Goal: Task Accomplishment & Management: Manage account settings

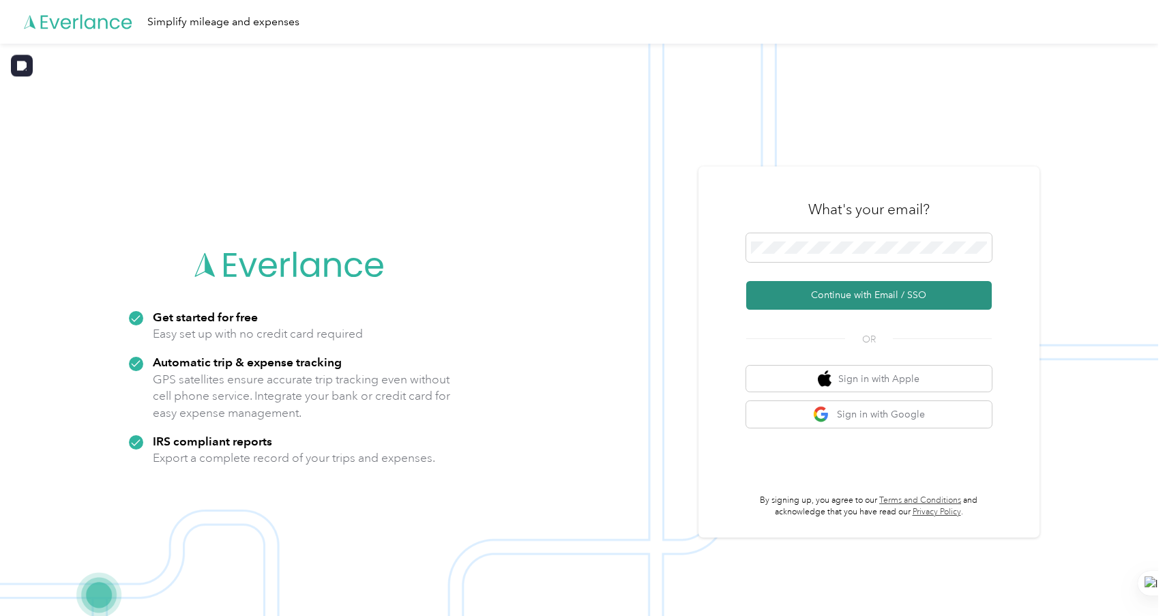
click at [794, 288] on button "Continue with Email / SSO" at bounding box center [868, 295] width 245 height 29
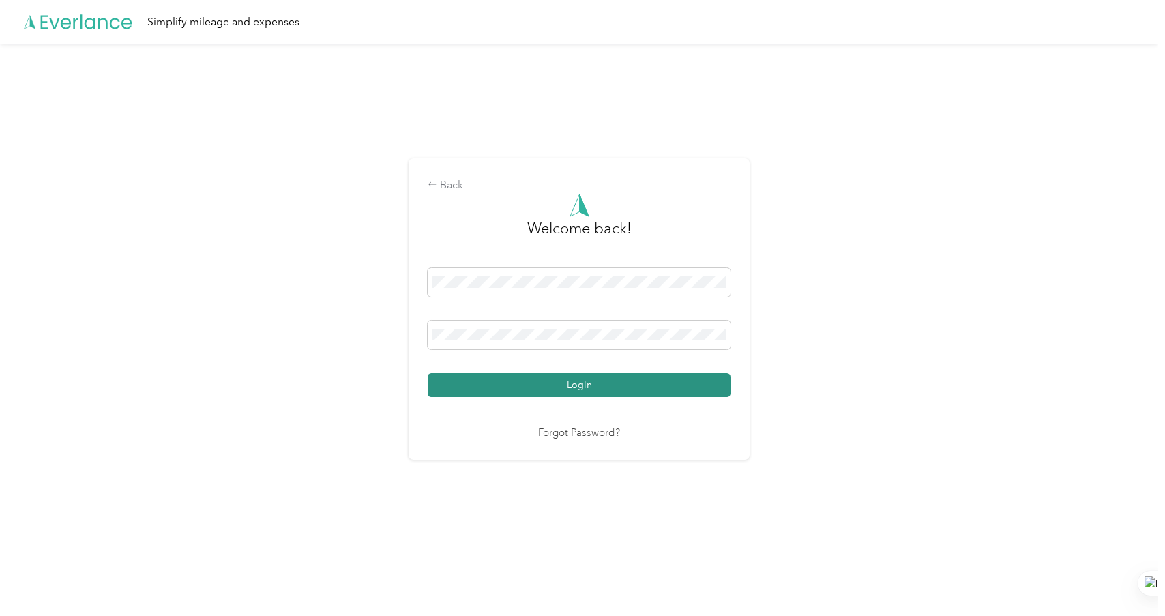
click at [484, 380] on button "Login" at bounding box center [579, 385] width 303 height 24
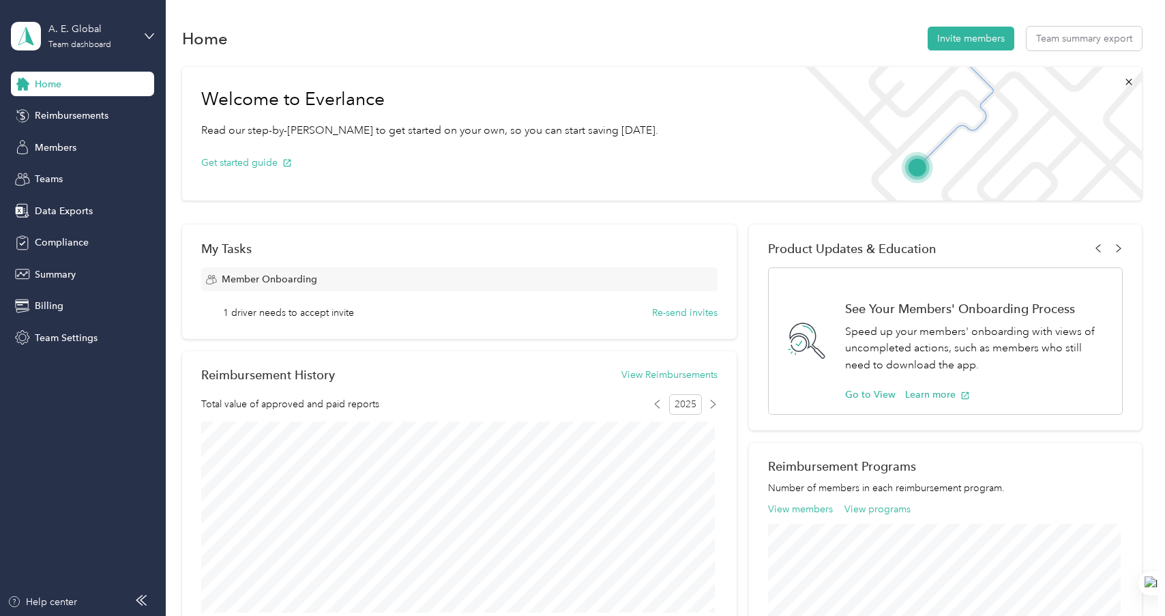
click at [53, 80] on span "Home" at bounding box center [48, 84] width 27 height 14
click at [1066, 38] on button "Team summary export" at bounding box center [1083, 39] width 115 height 24
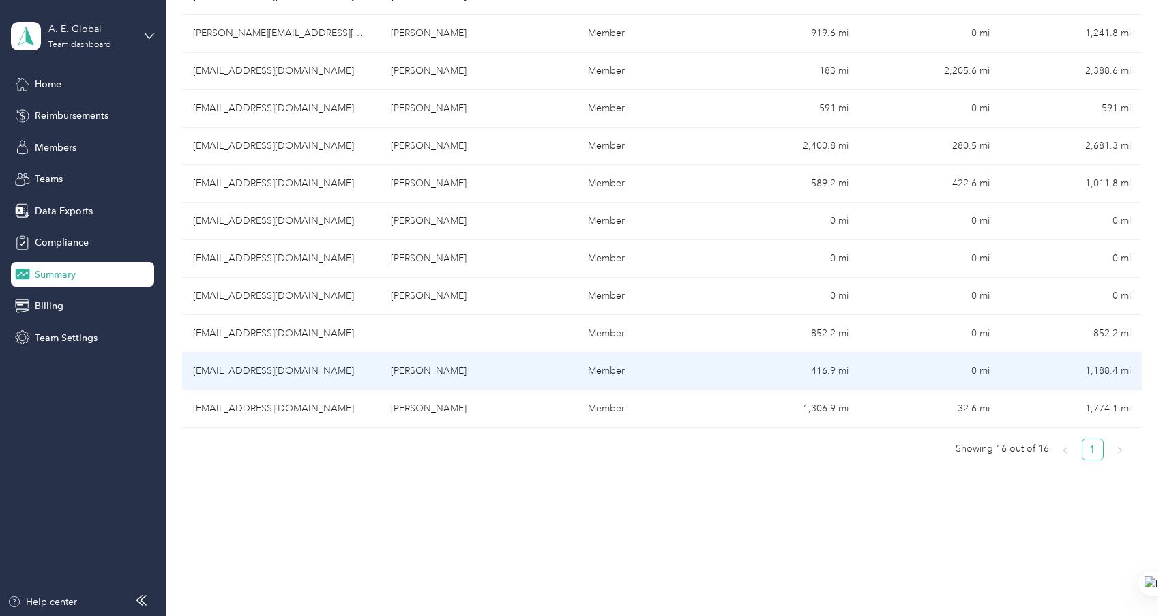
scroll to position [477, 0]
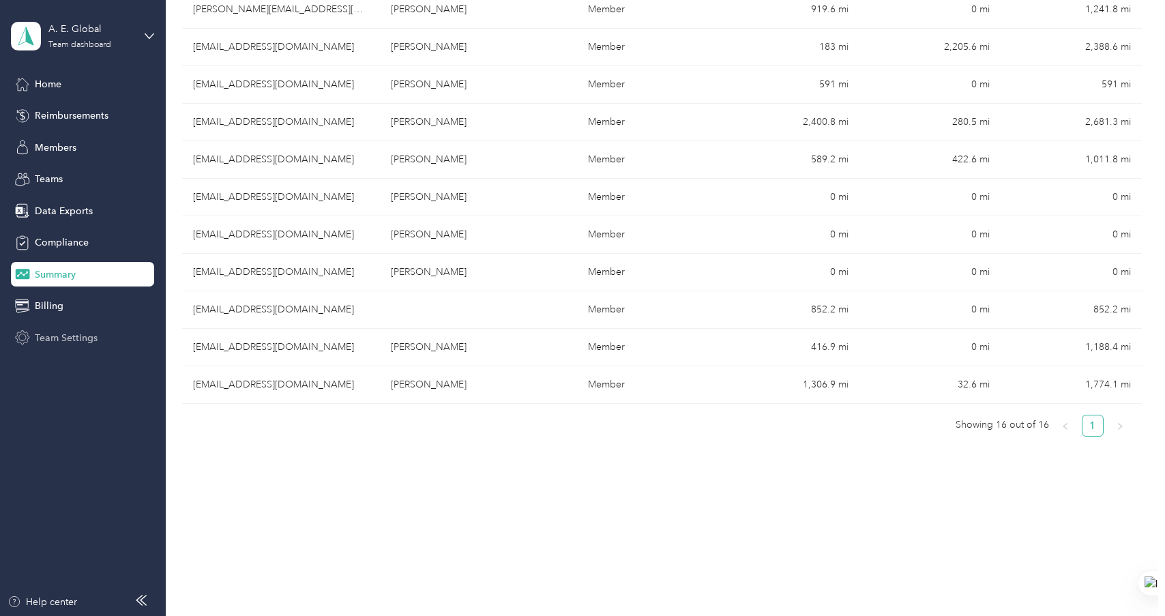
click at [58, 335] on span "Team Settings" at bounding box center [66, 338] width 63 height 14
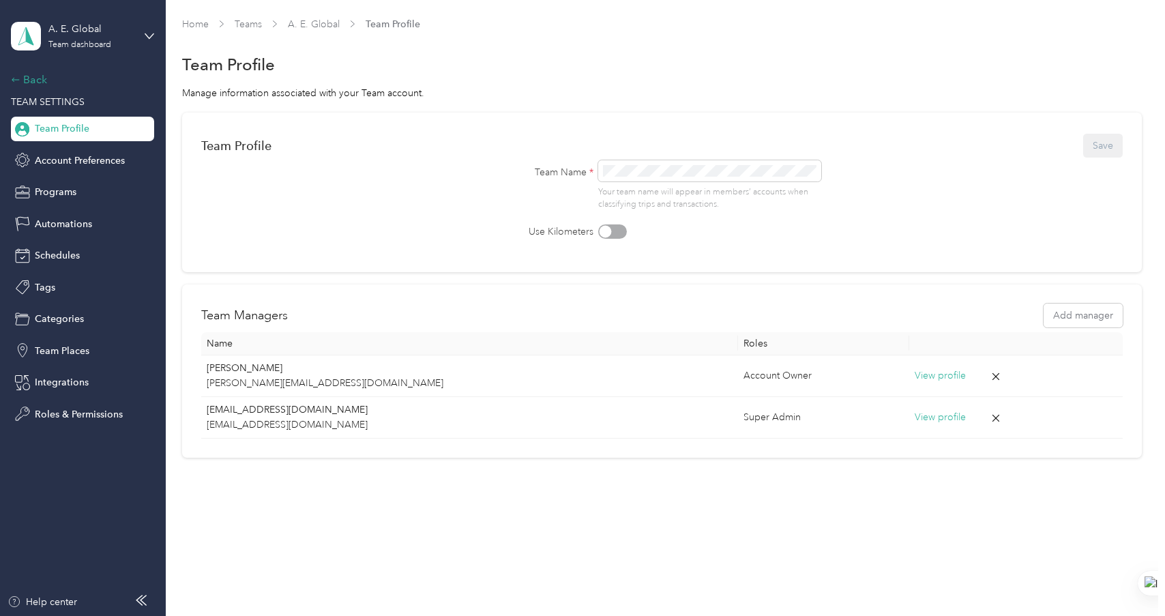
click at [38, 84] on div "Back" at bounding box center [79, 80] width 136 height 16
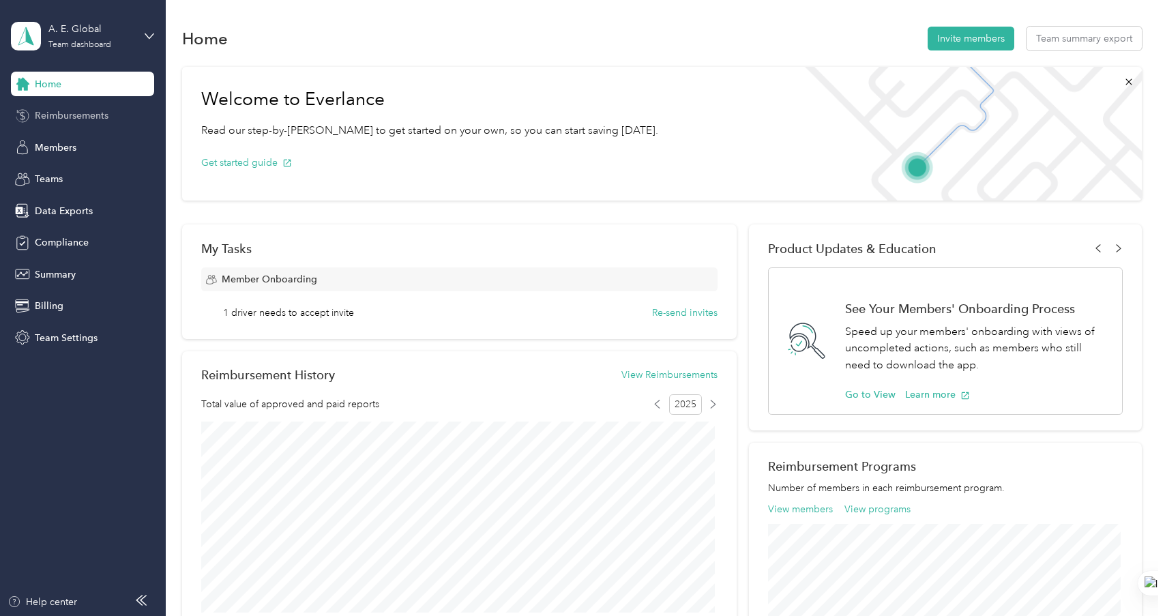
click at [74, 119] on span "Reimbursements" at bounding box center [72, 115] width 74 height 14
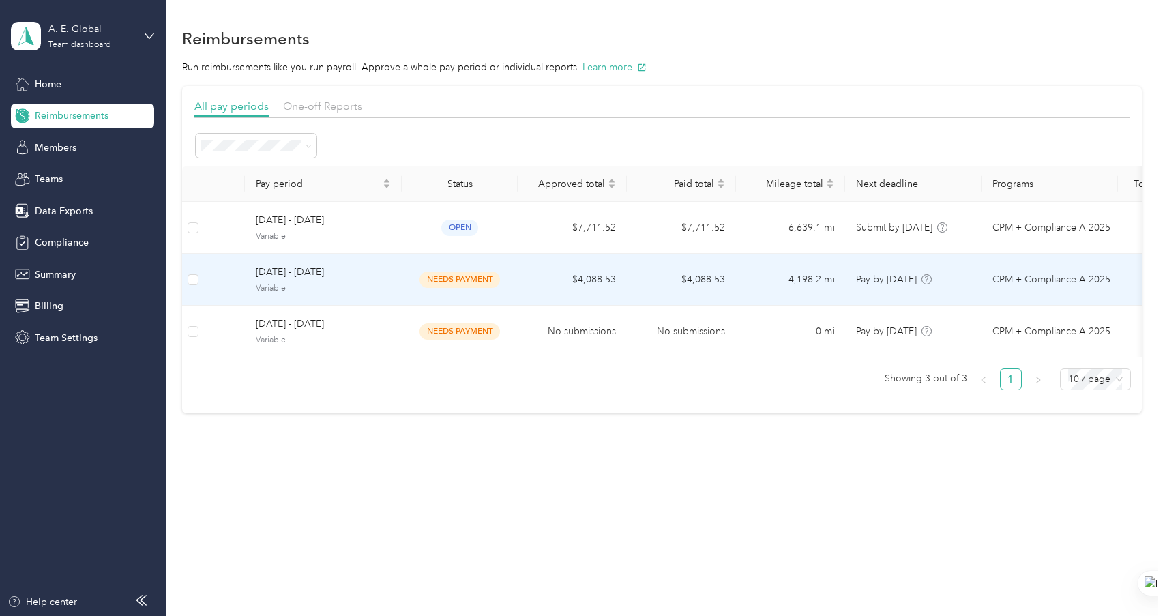
click at [374, 279] on span "May 1 - 31, 2025" at bounding box center [323, 272] width 135 height 15
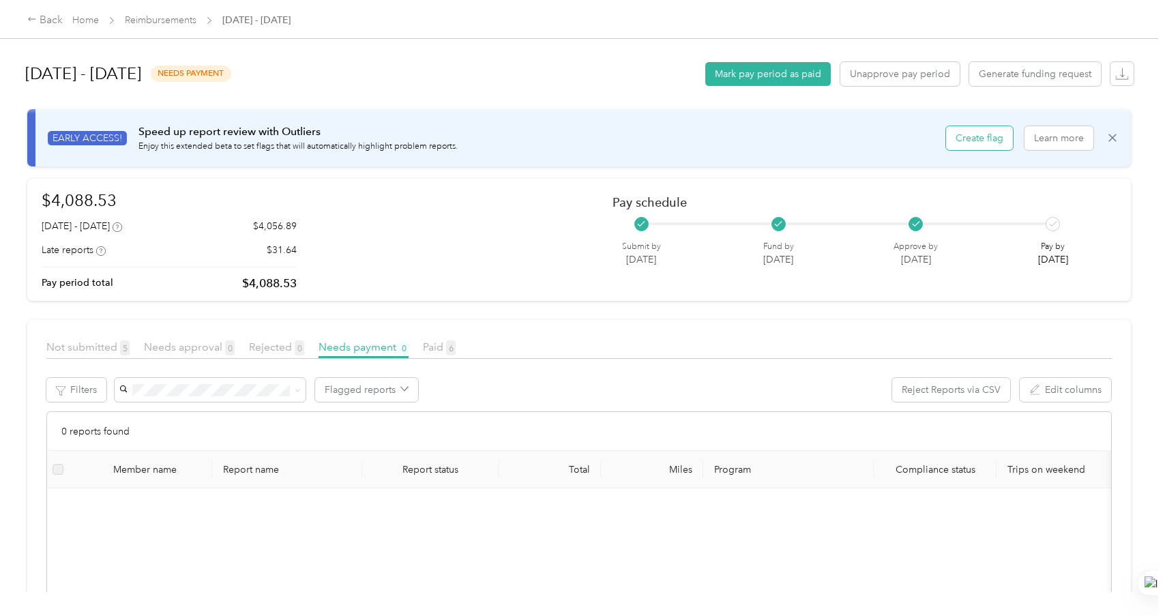
click at [989, 138] on button "Create flag" at bounding box center [979, 138] width 67 height 24
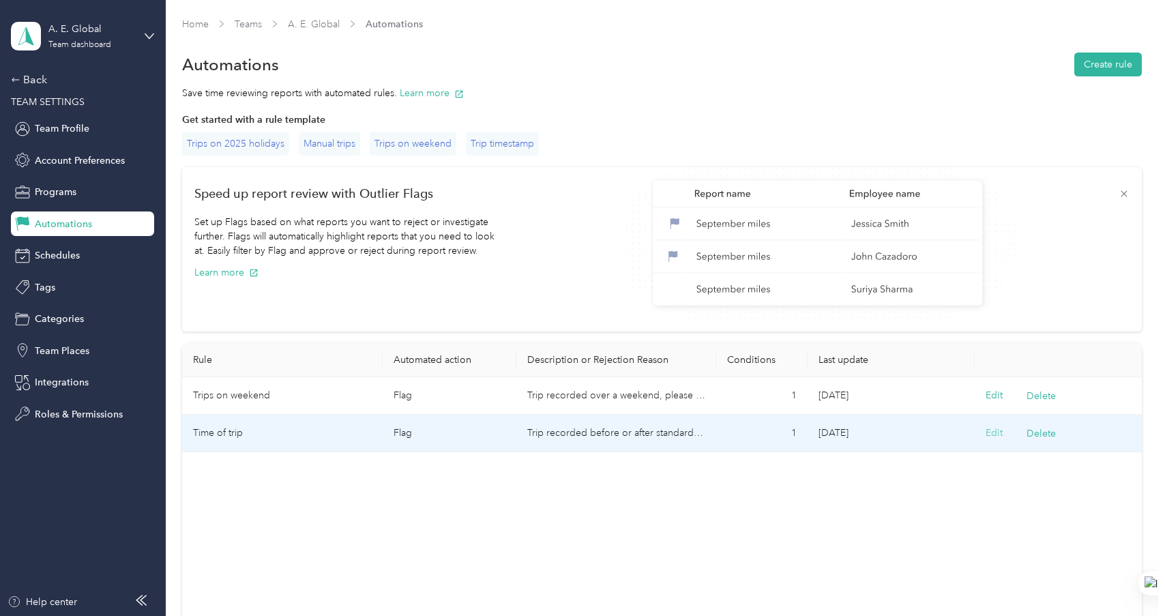
click at [991, 432] on button "Edit" at bounding box center [993, 432] width 17 height 15
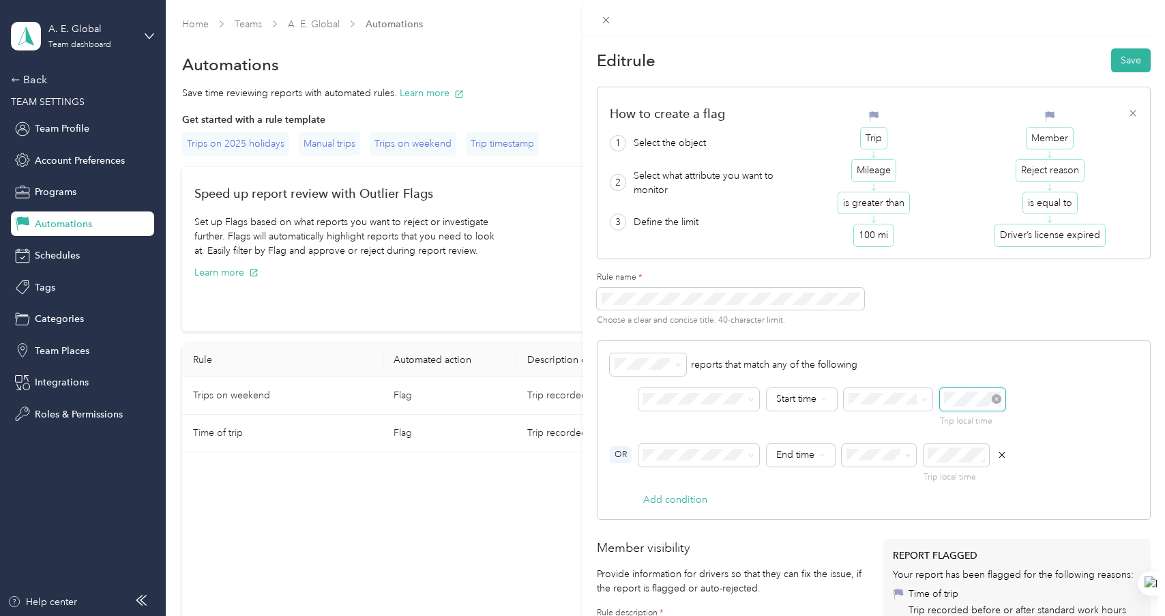
scroll to position [82, 0]
click at [1051, 378] on div "reports that match any of the following OR Start time Trip local time OR End ti…" at bounding box center [874, 429] width 554 height 179
click at [806, 494] on div "reports that match any of the following OR Start time Trip local time OR End ti…" at bounding box center [874, 429] width 554 height 179
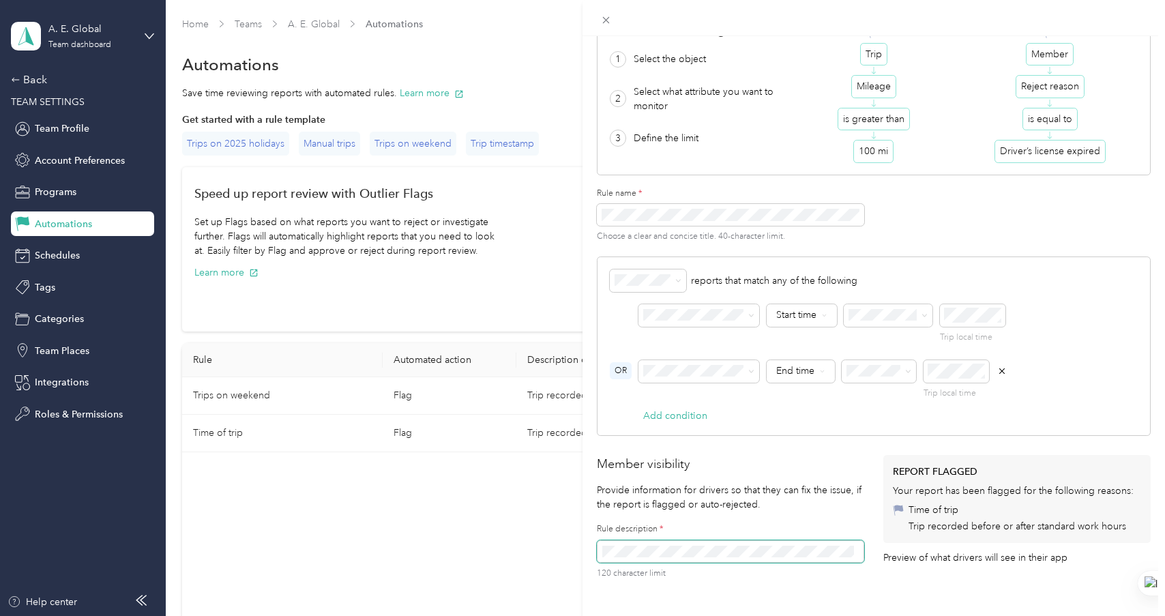
scroll to position [0, 0]
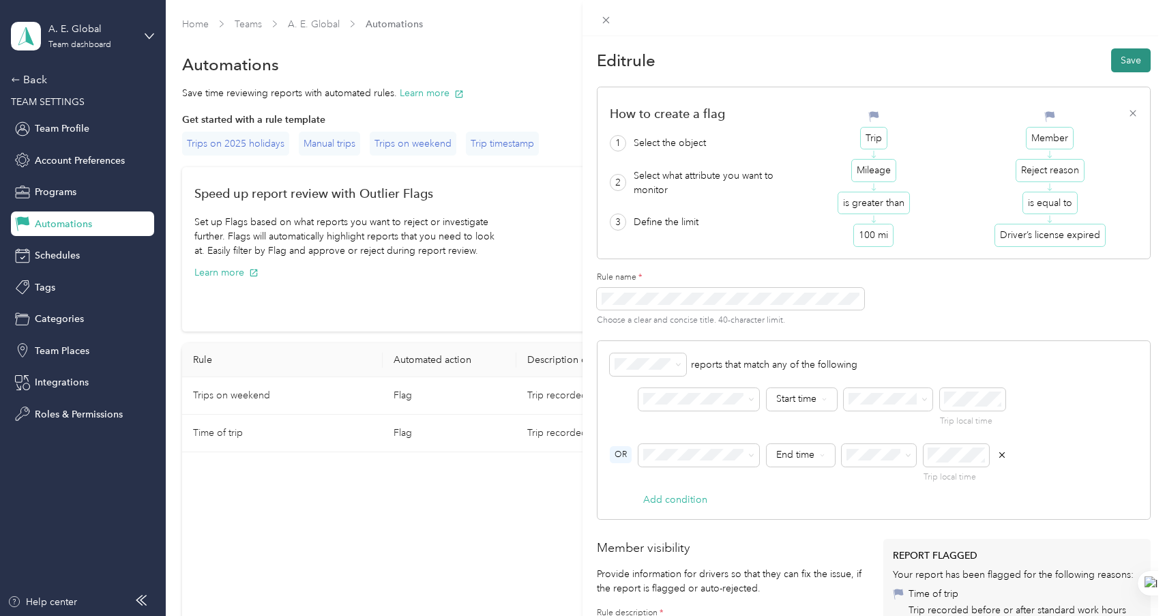
click at [1121, 57] on button "Save" at bounding box center [1131, 60] width 40 height 24
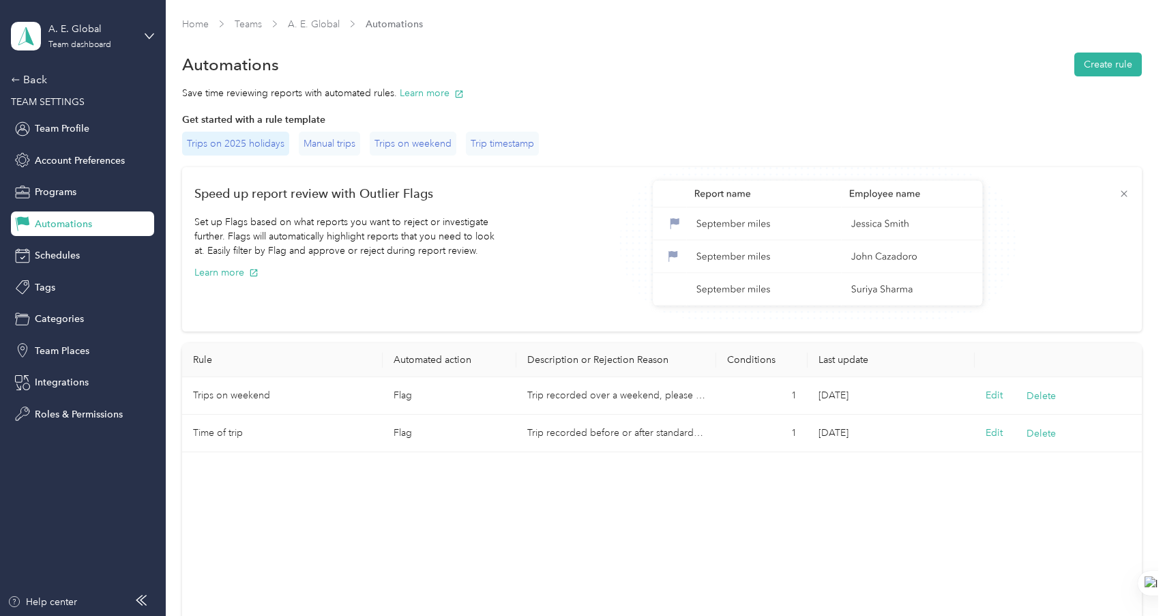
click at [209, 145] on div "Trips on 2025 holidays" at bounding box center [235, 144] width 107 height 24
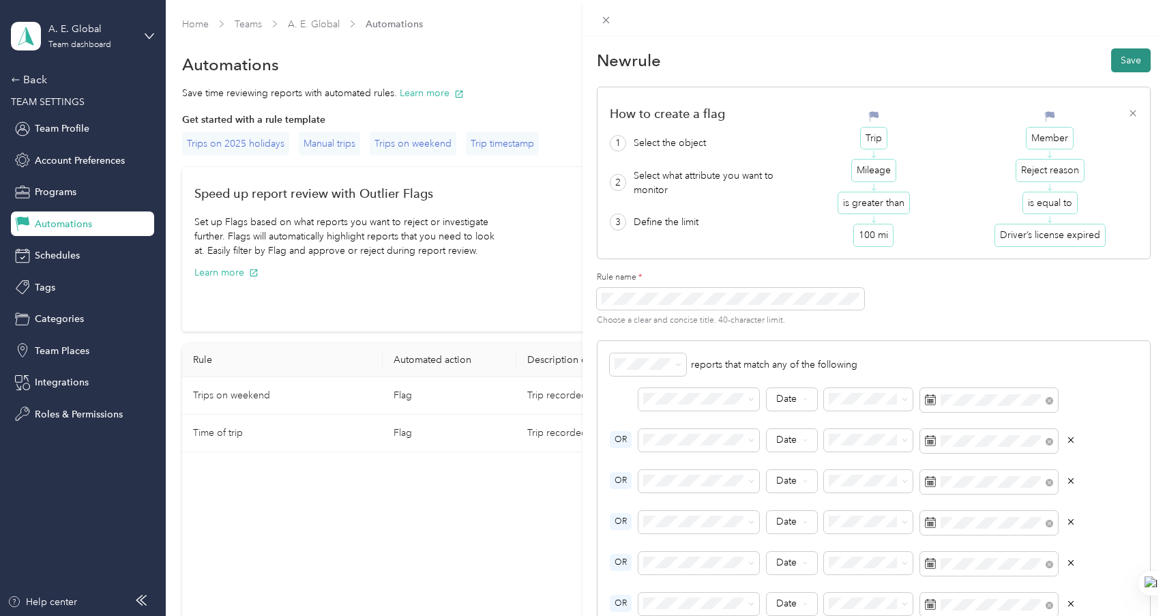
click at [1124, 63] on button "Save" at bounding box center [1131, 60] width 40 height 24
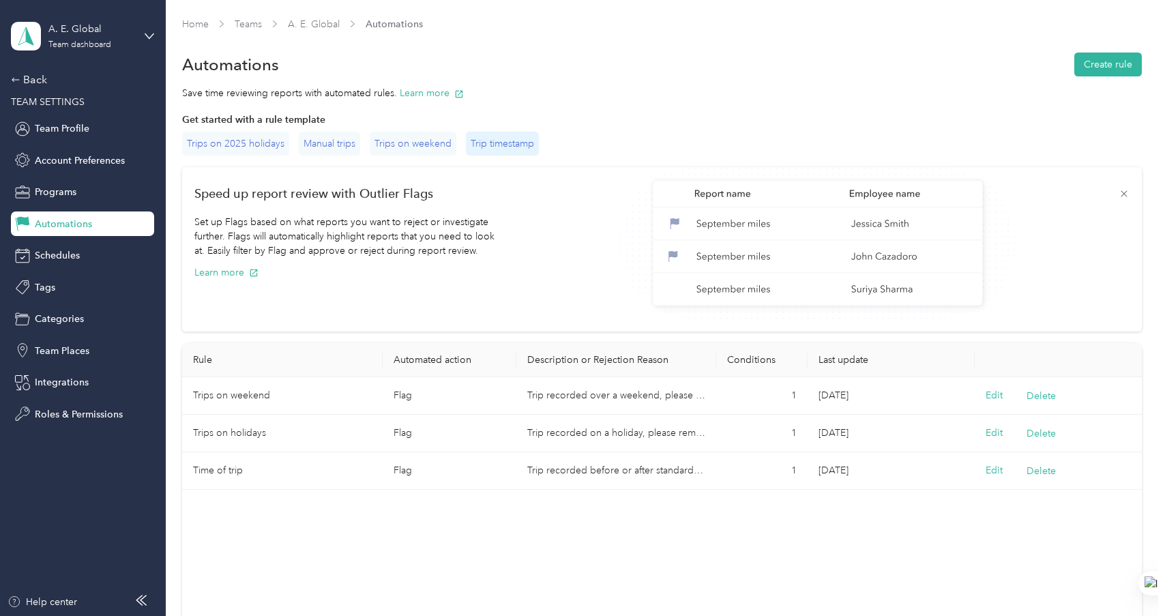
click at [511, 149] on div "Trip timestamp" at bounding box center [502, 144] width 73 height 24
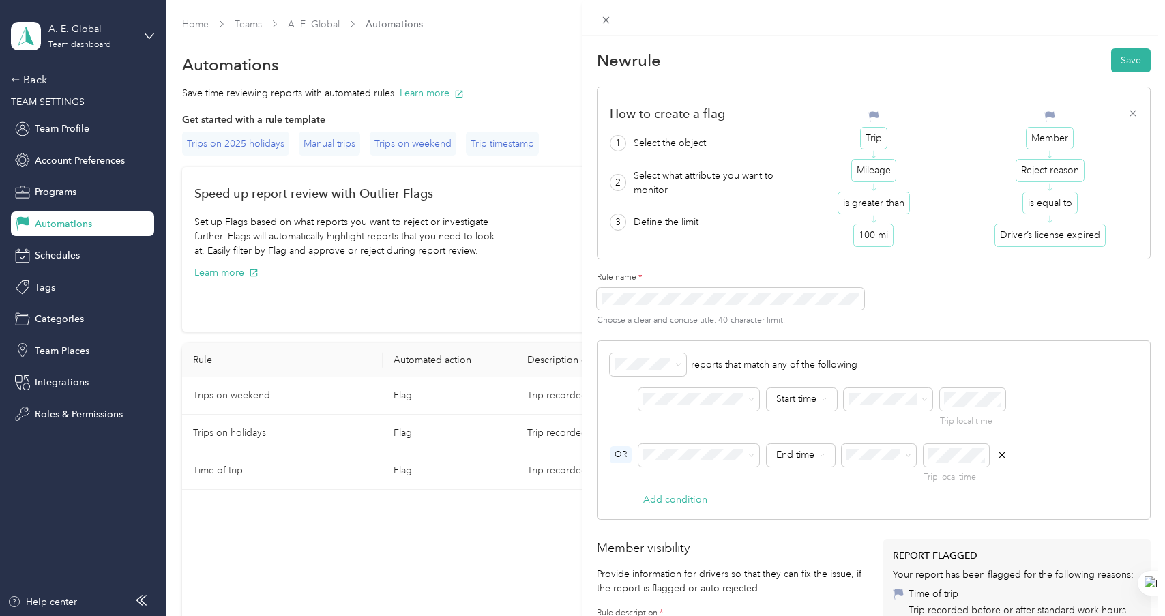
click at [497, 239] on div "New rule Save How to create a flag 1 Select the object 2 Select what attribute …" at bounding box center [582, 308] width 1165 height 616
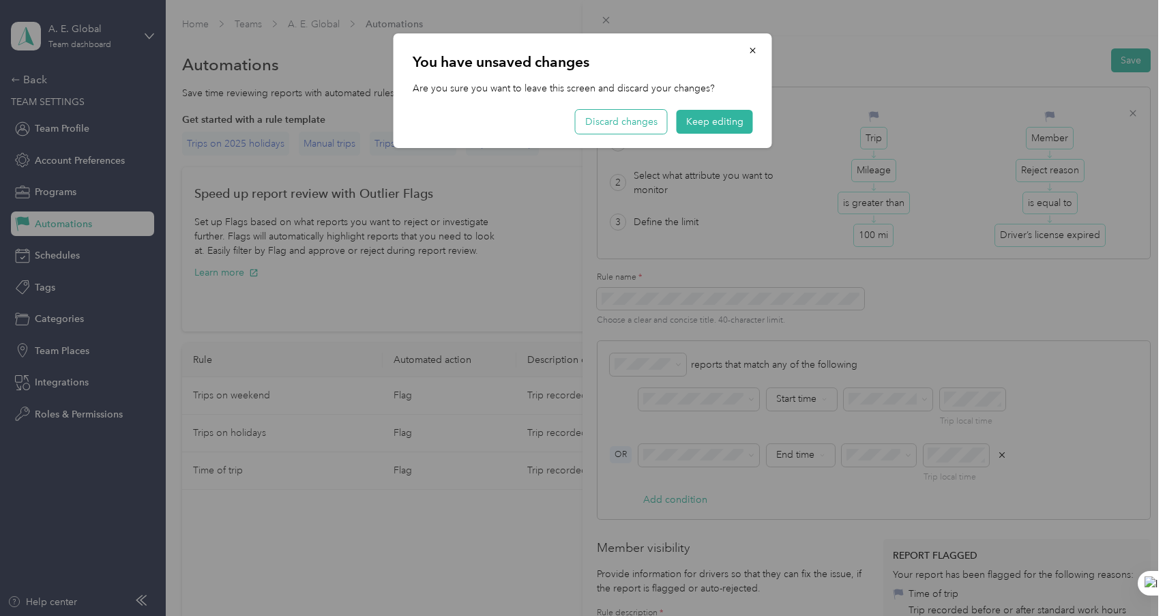
click at [639, 118] on button "Discard changes" at bounding box center [621, 122] width 91 height 24
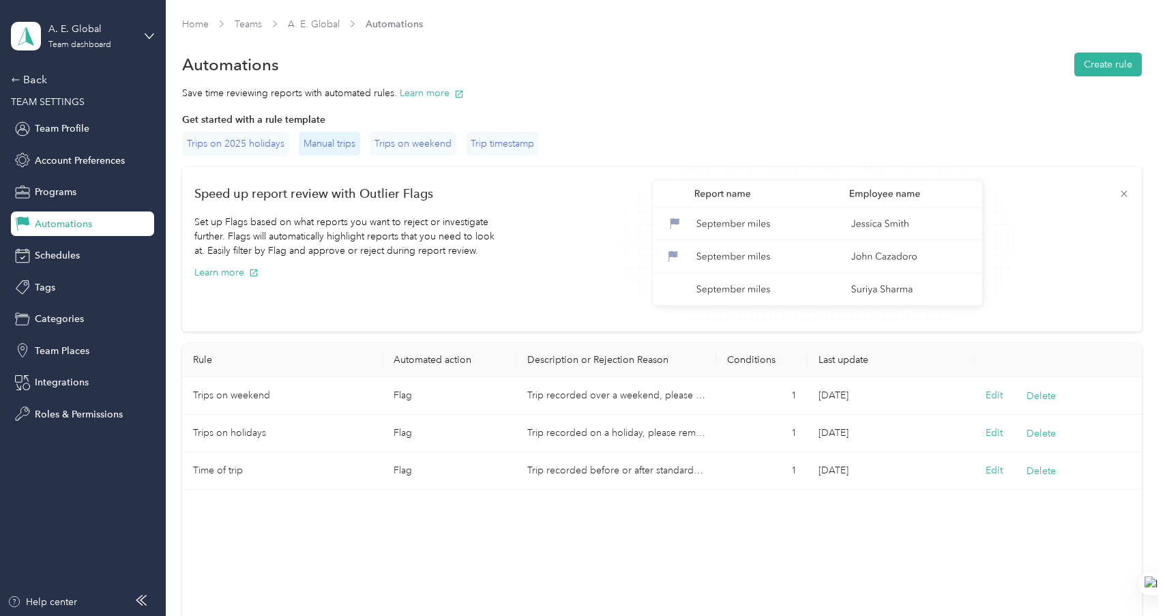
click at [329, 140] on div "Manual trips" at bounding box center [329, 144] width 61 height 24
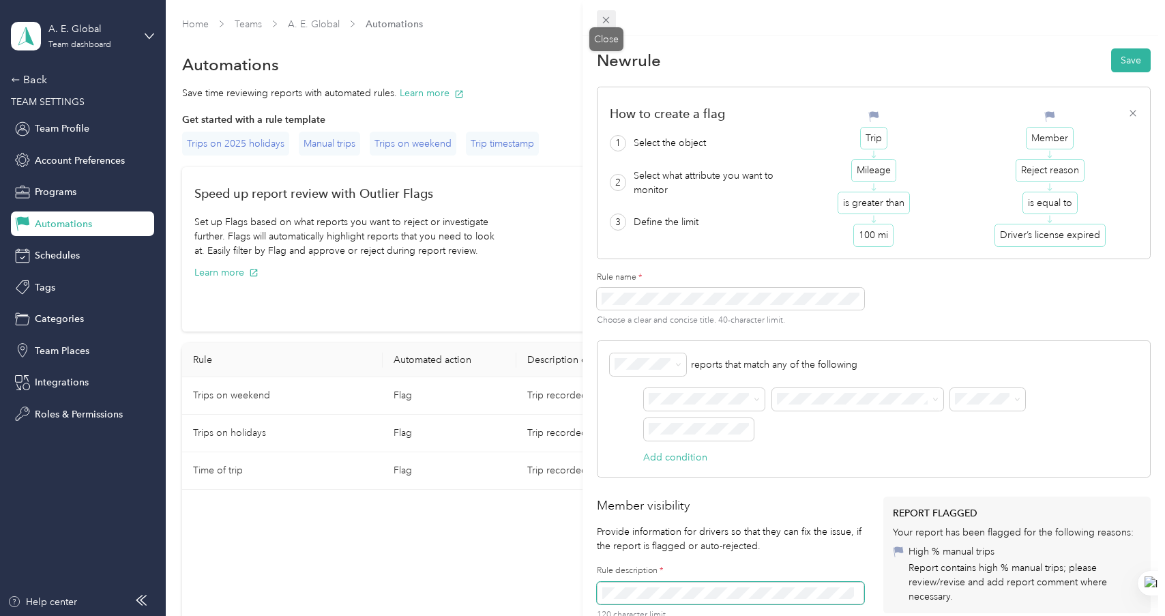
click at [609, 18] on icon at bounding box center [606, 20] width 7 height 7
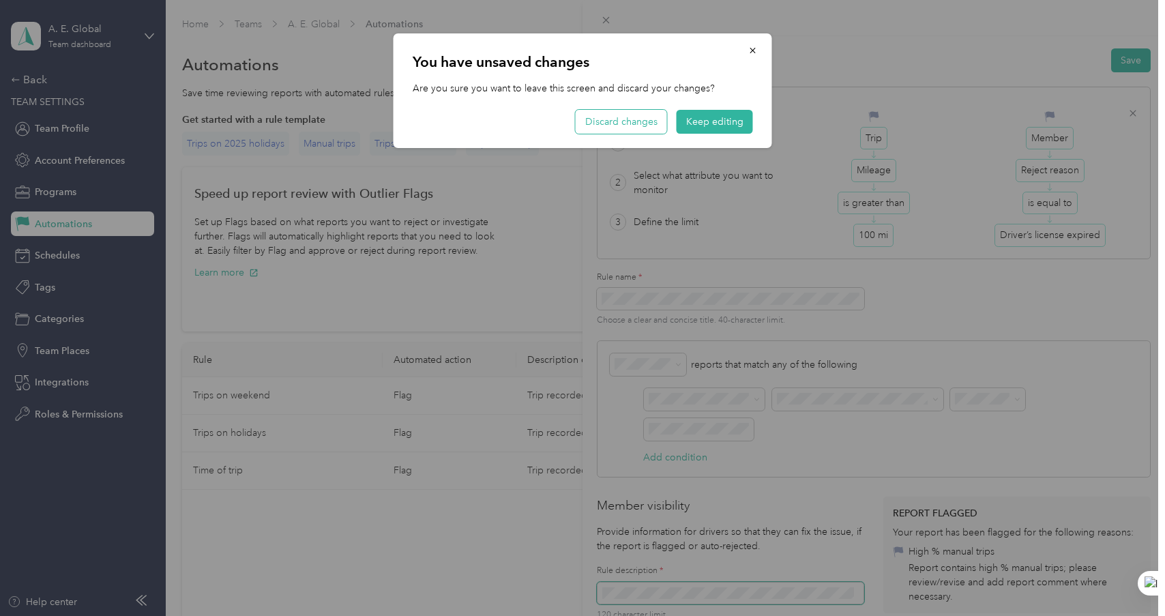
click at [649, 118] on button "Discard changes" at bounding box center [621, 122] width 91 height 24
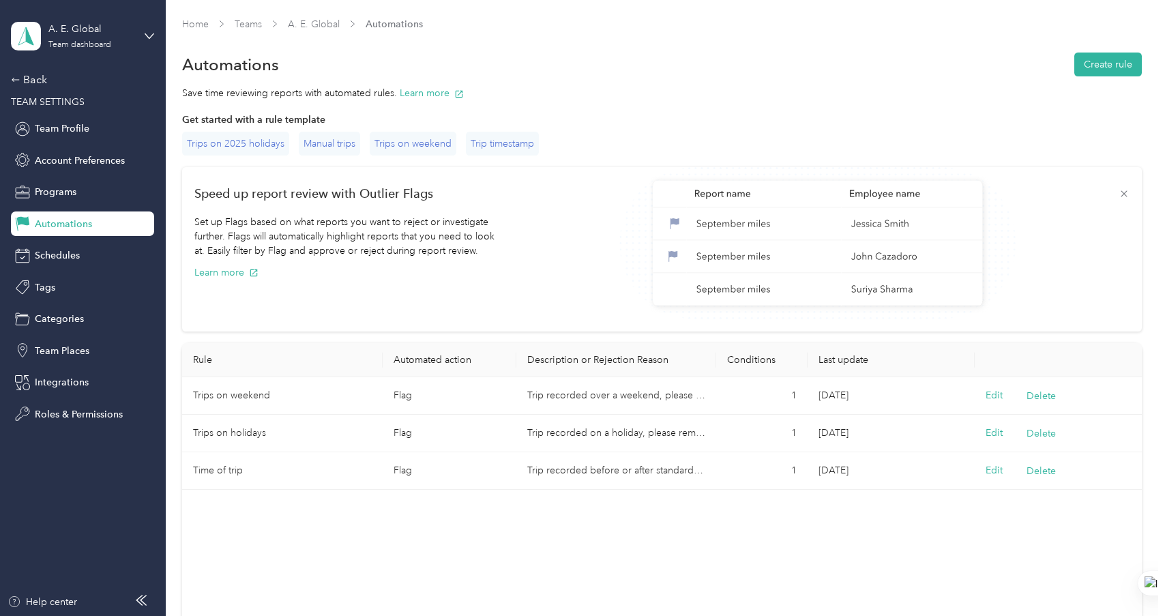
click at [336, 283] on div "Set up Flags based on what reports you want to reject or investigate further. F…" at bounding box center [350, 267] width 312 height 104
click at [79, 160] on span "Account Preferences" at bounding box center [80, 160] width 90 height 14
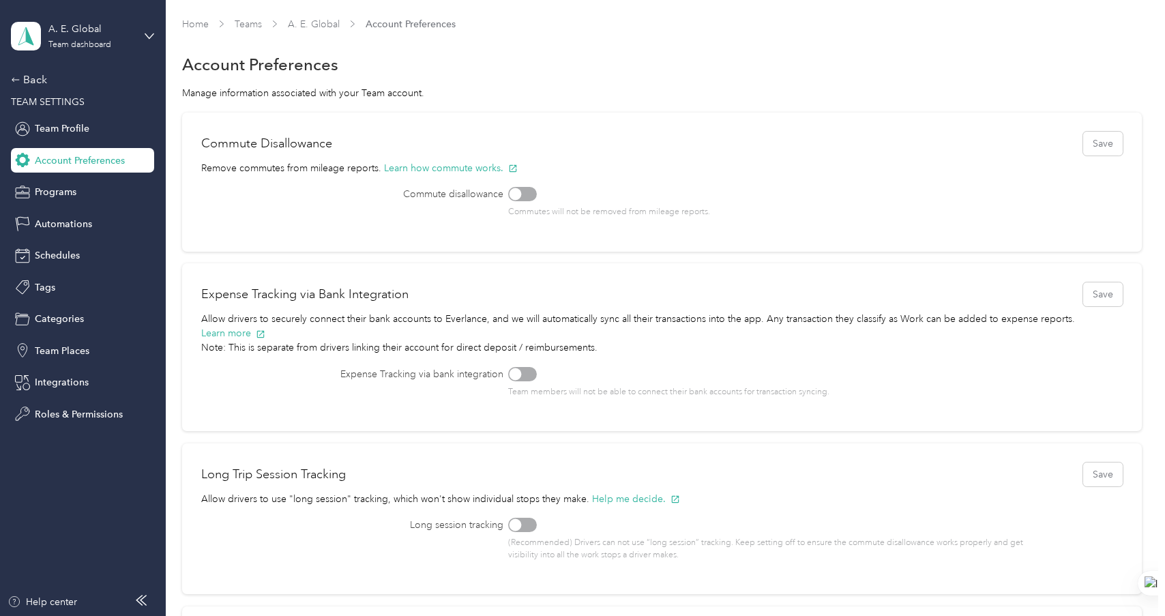
click at [522, 193] on div at bounding box center [522, 194] width 29 height 14
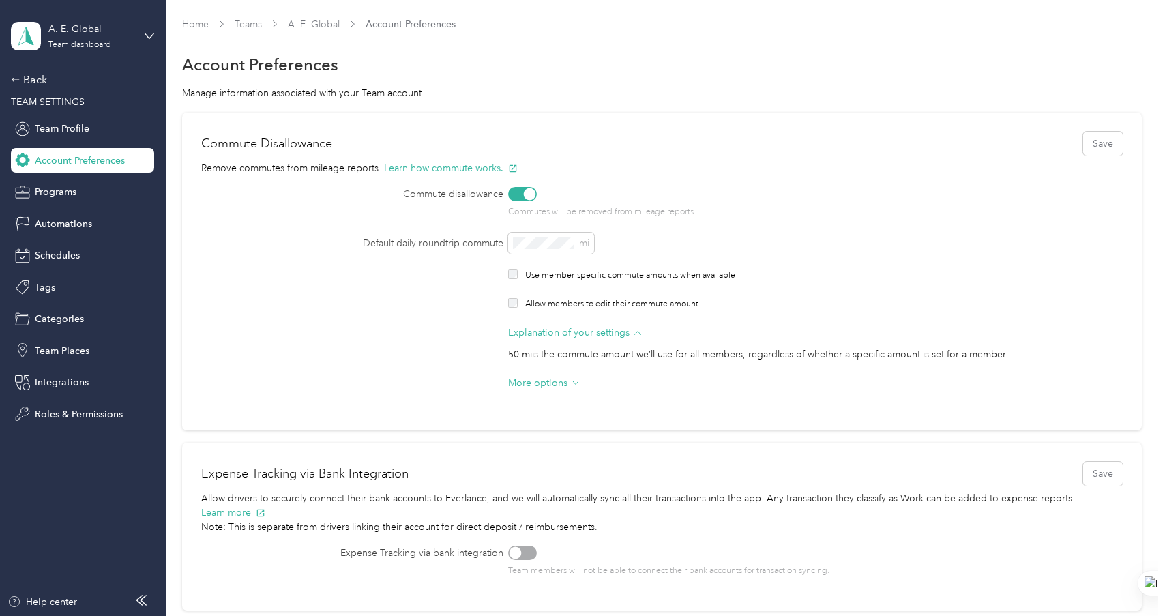
click at [520, 190] on div at bounding box center [522, 194] width 29 height 14
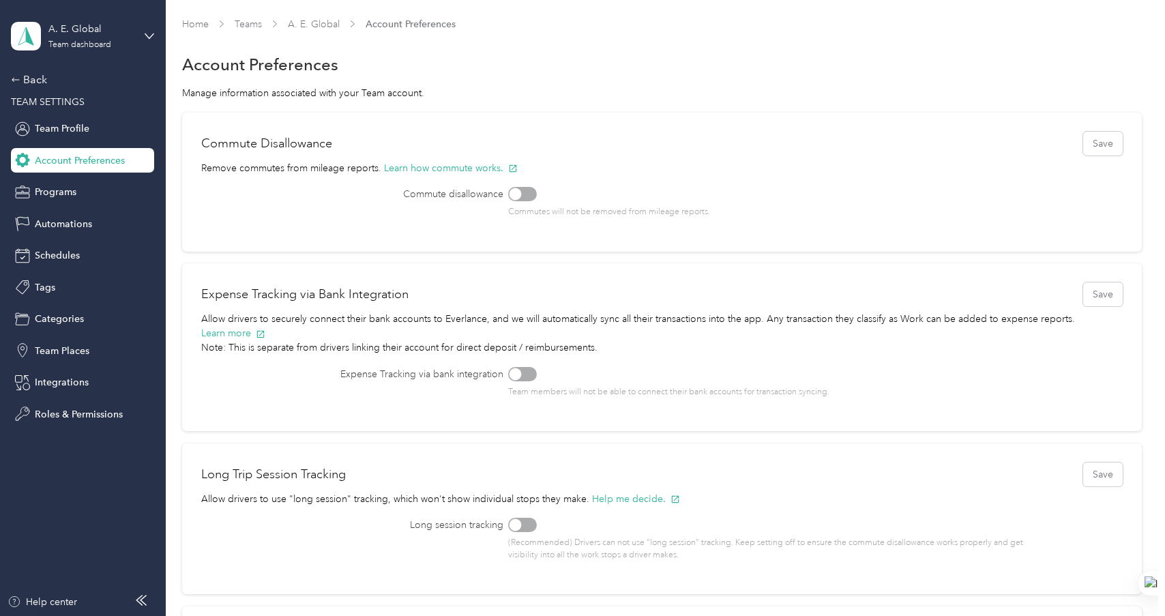
click at [528, 189] on div at bounding box center [522, 194] width 29 height 14
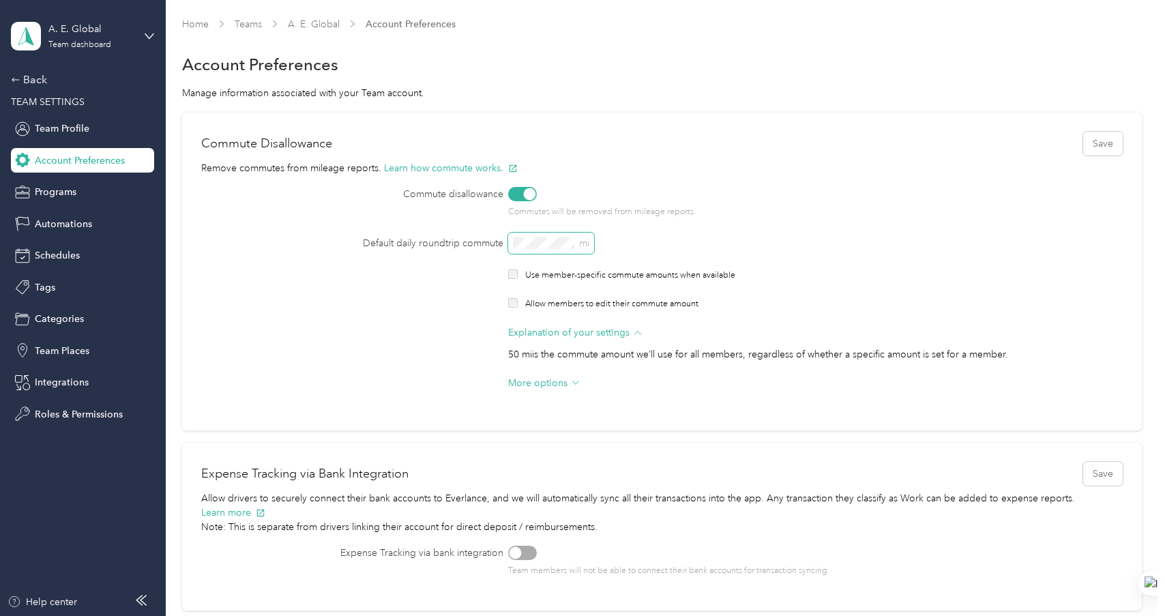
click at [496, 246] on div "Default daily roundtrip commute mi" at bounding box center [661, 244] width 921 height 22
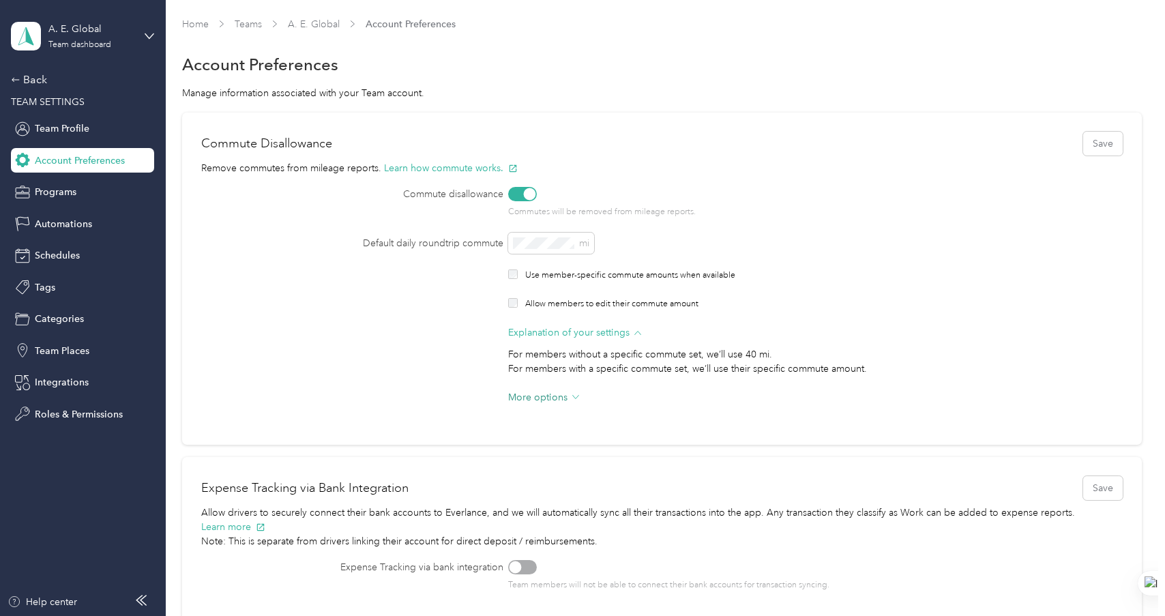
click at [543, 401] on span "More options" at bounding box center [537, 397] width 59 height 14
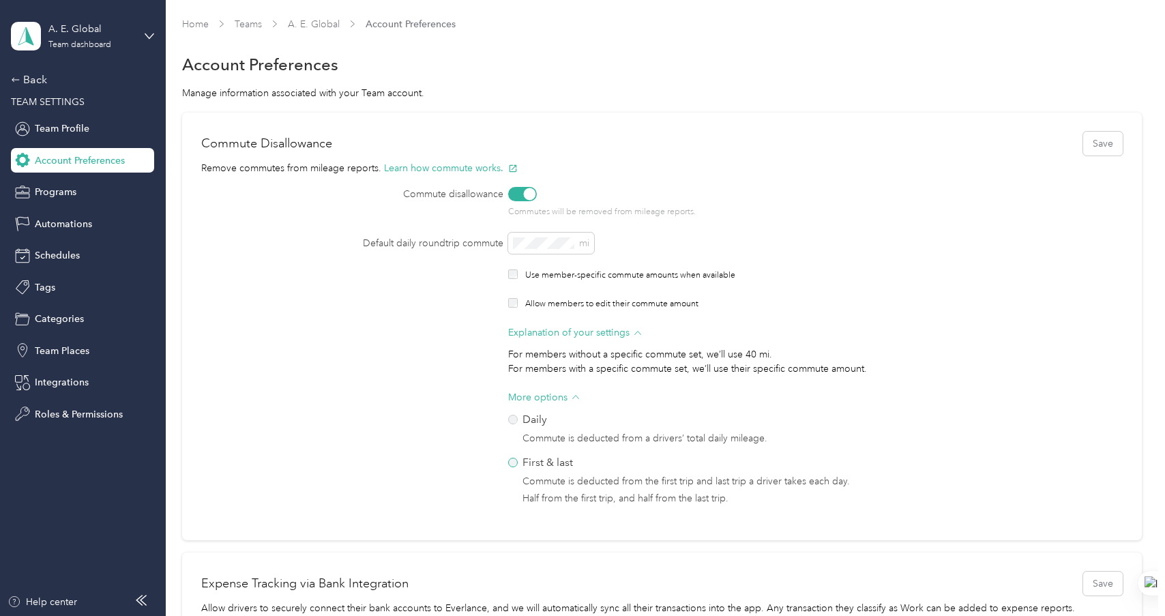
click at [509, 456] on label "First & last Commute is deducted from the first trip and last trip a driver tak…" at bounding box center [776, 480] width 537 height 53
click at [515, 196] on div at bounding box center [522, 194] width 29 height 14
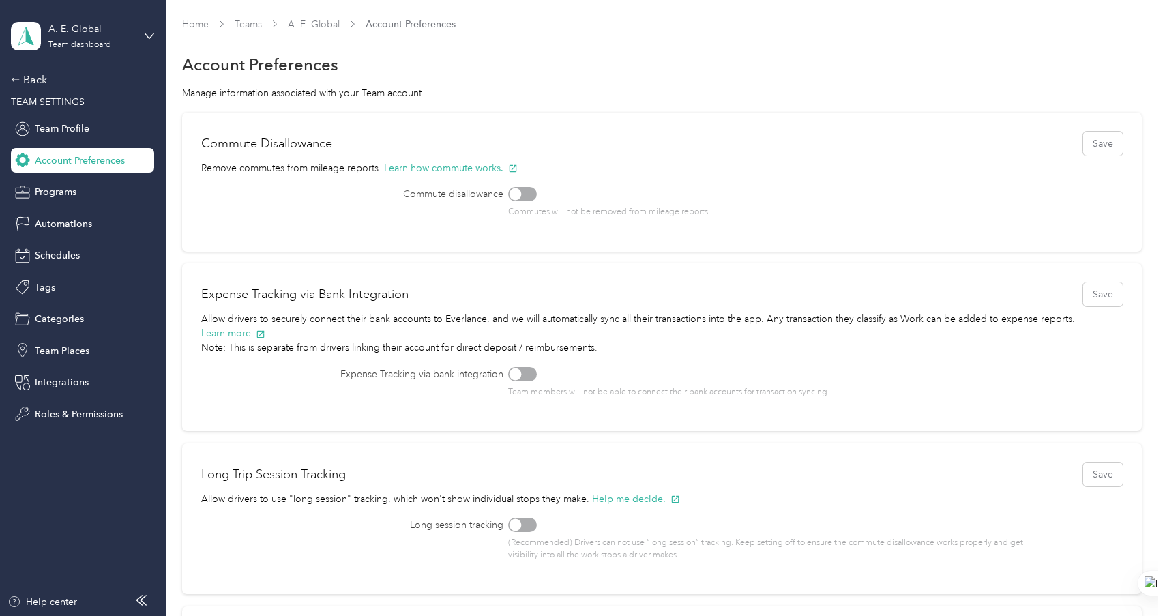
click at [522, 191] on div at bounding box center [522, 194] width 29 height 14
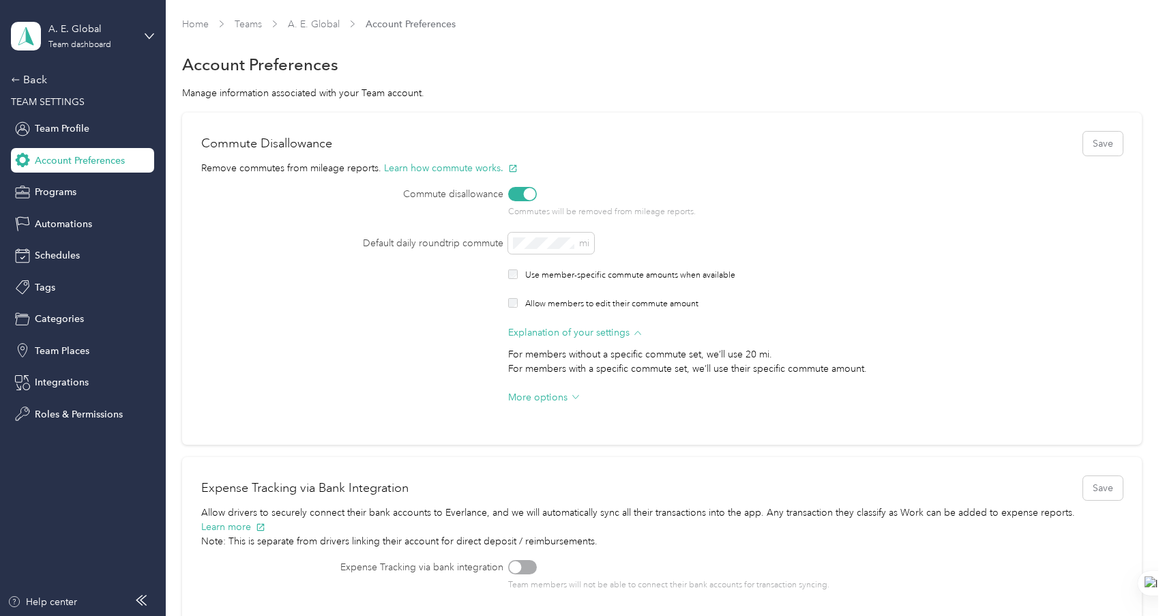
click at [312, 295] on div "Default daily roundtrip commute mi Use member-specific commute amounts when ava…" at bounding box center [661, 322] width 921 height 179
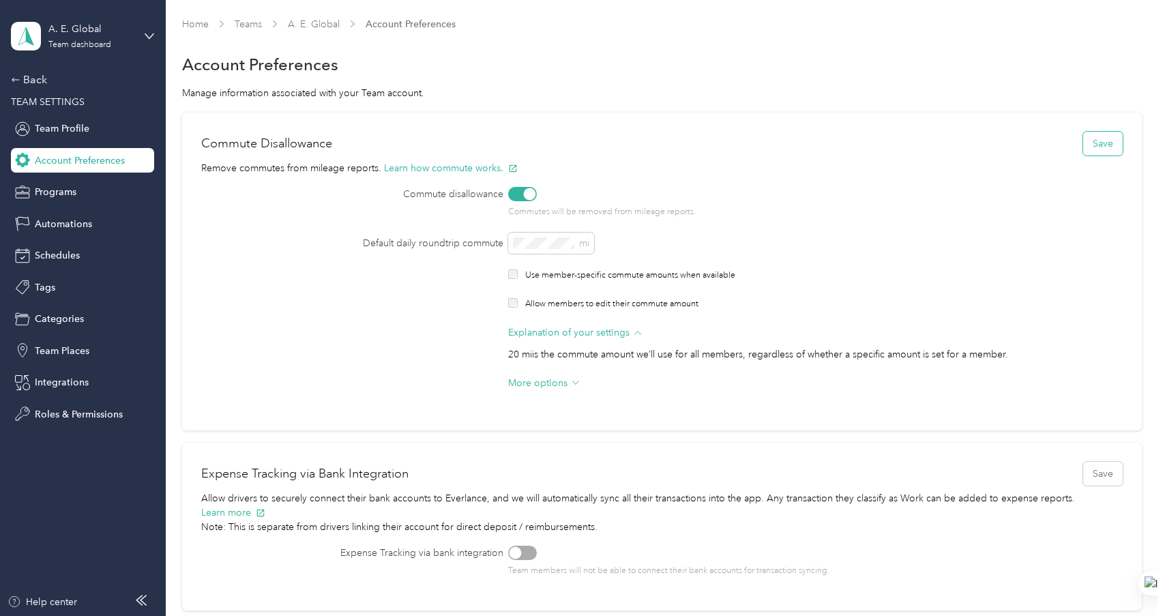
click at [1094, 140] on button "Save" at bounding box center [1103, 144] width 40 height 24
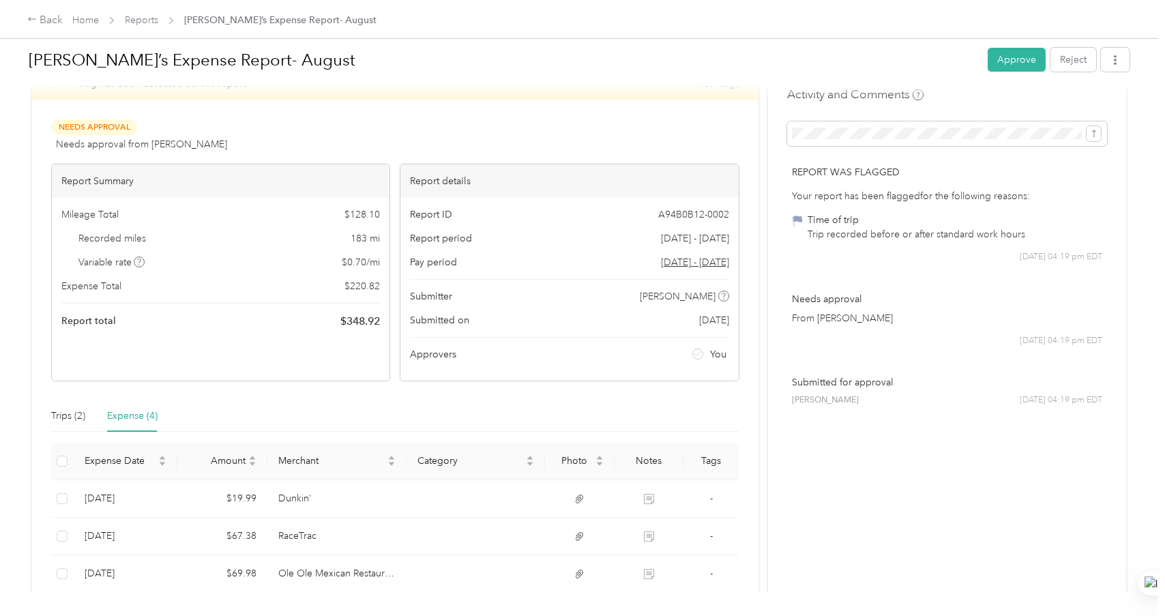
scroll to position [68, 0]
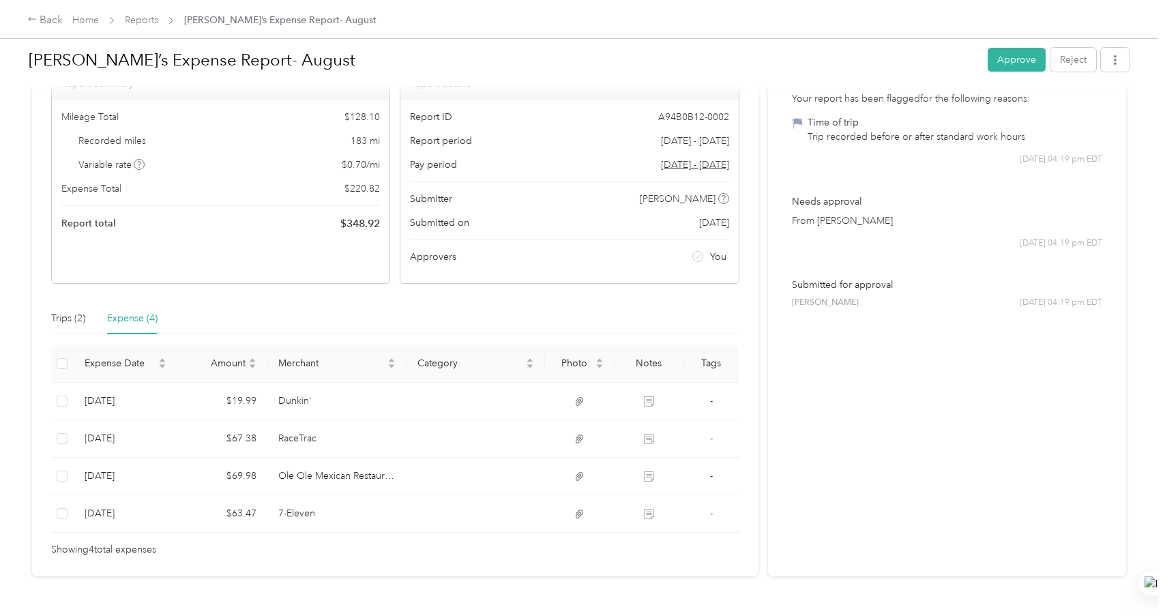
scroll to position [136, 0]
drag, startPoint x: 380, startPoint y: 220, endPoint x: 344, endPoint y: 224, distance: 36.4
click at [344, 224] on div "Mileage Total $ 128.10 Recorded miles 183 mi Variable rate $ 0.70 / mi Expense …" at bounding box center [221, 169] width 338 height 141
copy span "348.92"
click at [185, 243] on div "Report Summary Mileage Total $ 128.10 Recorded miles 183 mi Variable rate $ 0.7…" at bounding box center [220, 174] width 339 height 218
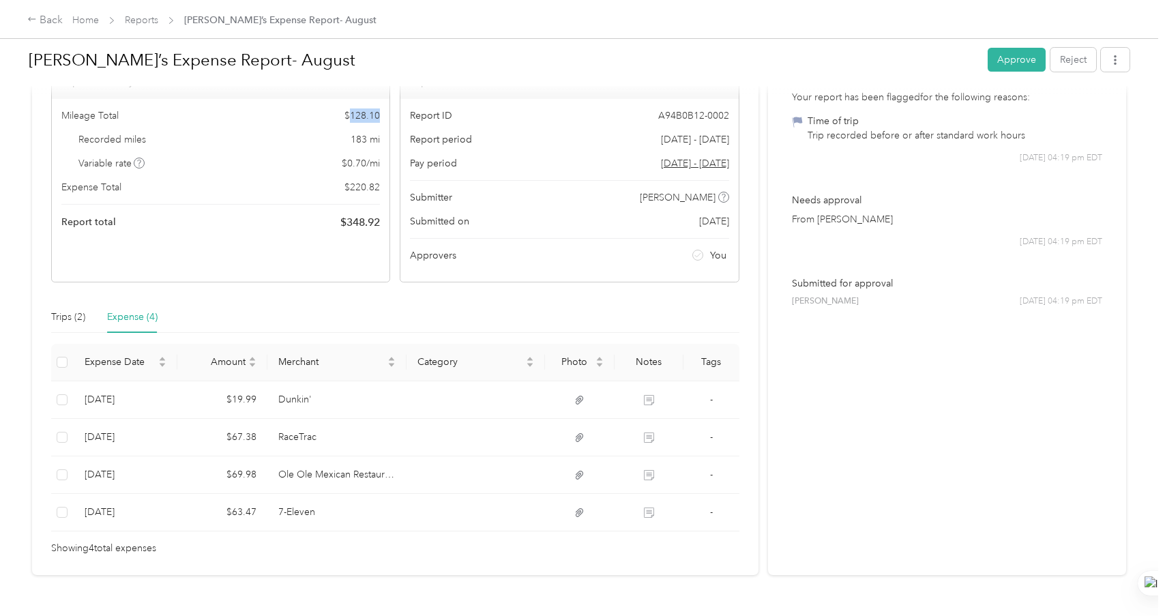
drag, startPoint x: 380, startPoint y: 115, endPoint x: 350, endPoint y: 121, distance: 30.0
click at [350, 121] on div "Mileage Total $ 128.10 Recorded miles 183 mi Variable rate $ 0.70 / mi Expense …" at bounding box center [221, 169] width 338 height 141
copy span "128.10"
click at [78, 319] on div "Trips (2)" at bounding box center [68, 317] width 34 height 15
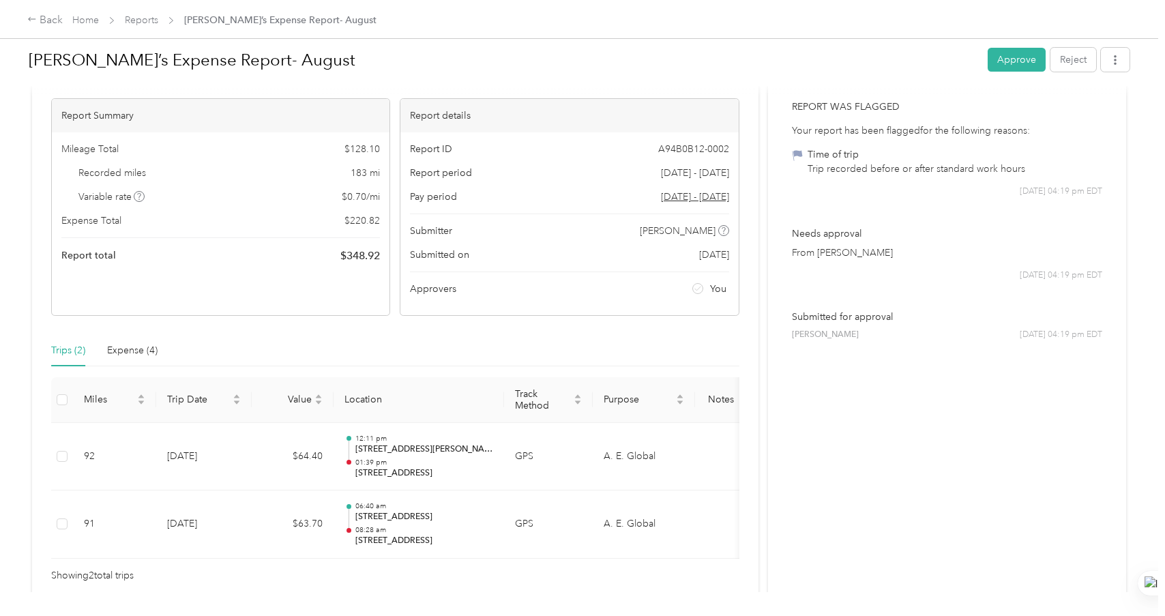
scroll to position [0, 0]
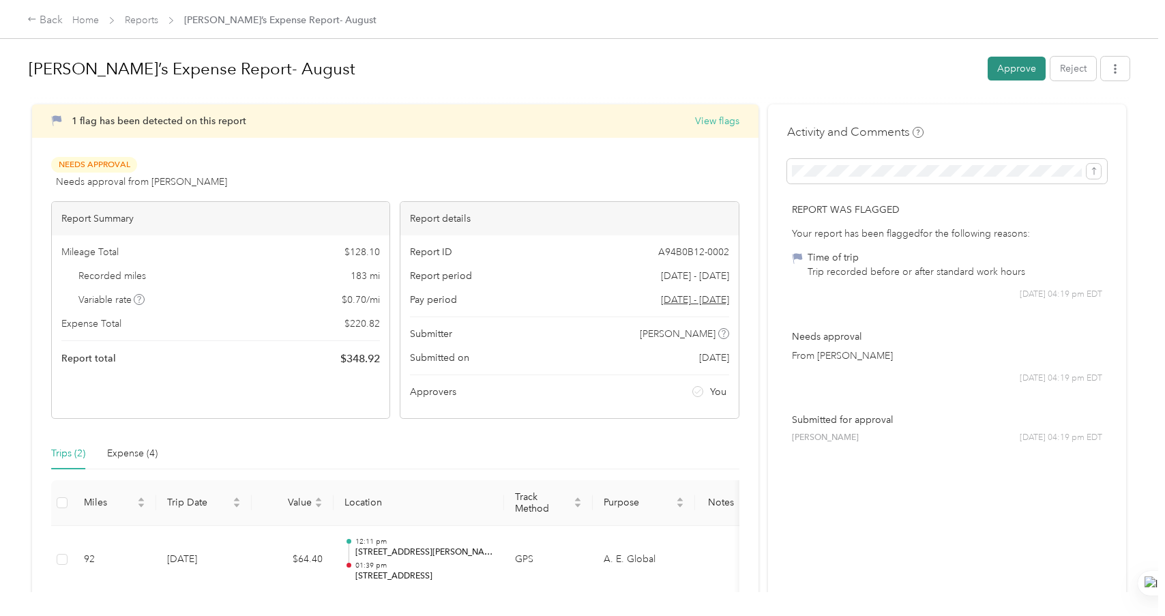
click at [1003, 65] on button "Approve" at bounding box center [1016, 69] width 58 height 24
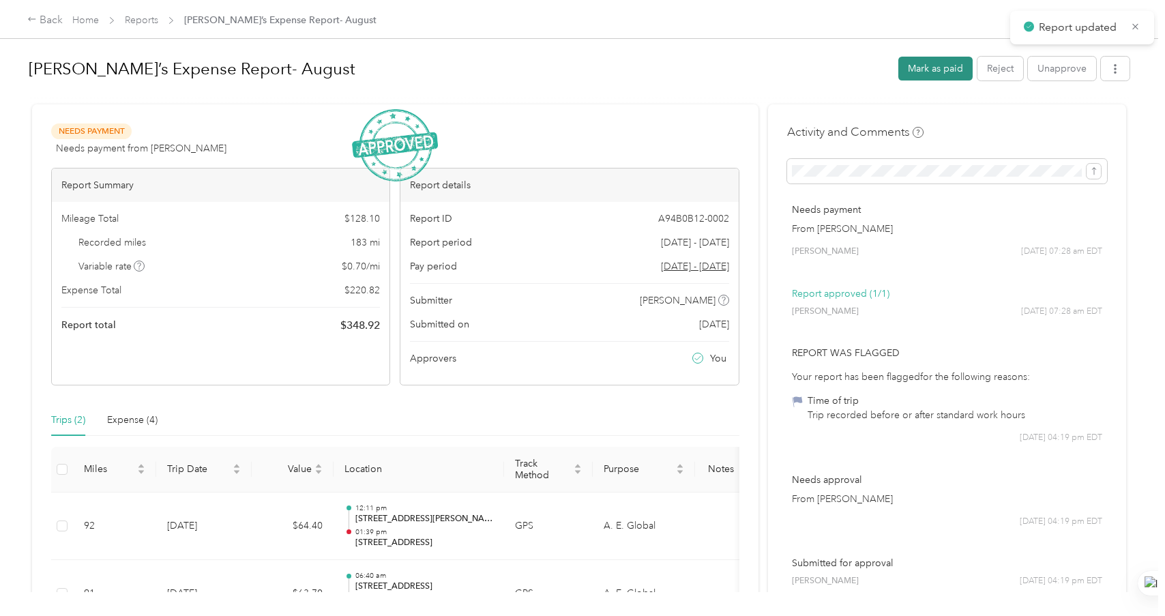
click at [942, 70] on button "Mark as paid" at bounding box center [935, 69] width 74 height 24
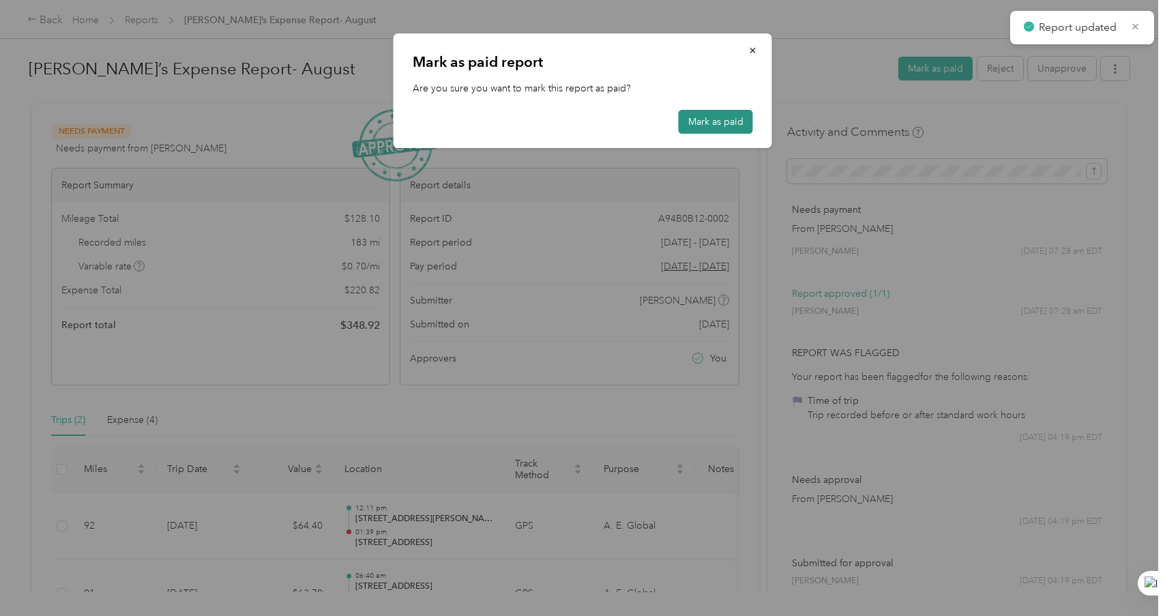
click at [741, 126] on button "Mark as paid" at bounding box center [715, 122] width 74 height 24
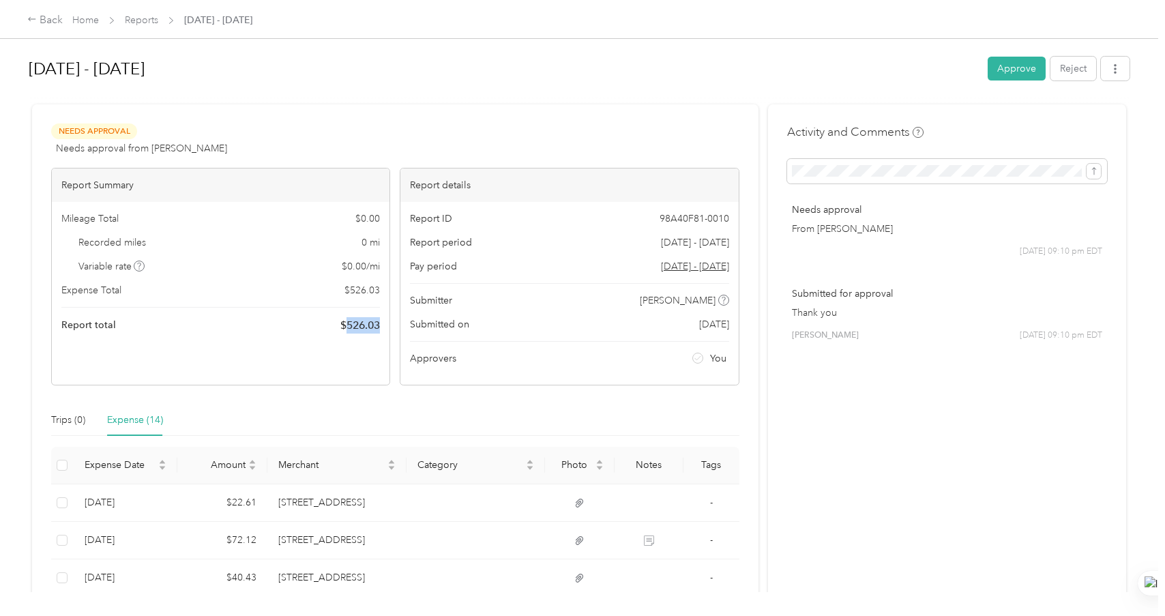
drag, startPoint x: 378, startPoint y: 327, endPoint x: 343, endPoint y: 329, distance: 35.5
click at [343, 329] on span "$ 526.03" at bounding box center [360, 325] width 40 height 16
copy span "526.03"
click at [1016, 61] on button "Approve" at bounding box center [1016, 69] width 58 height 24
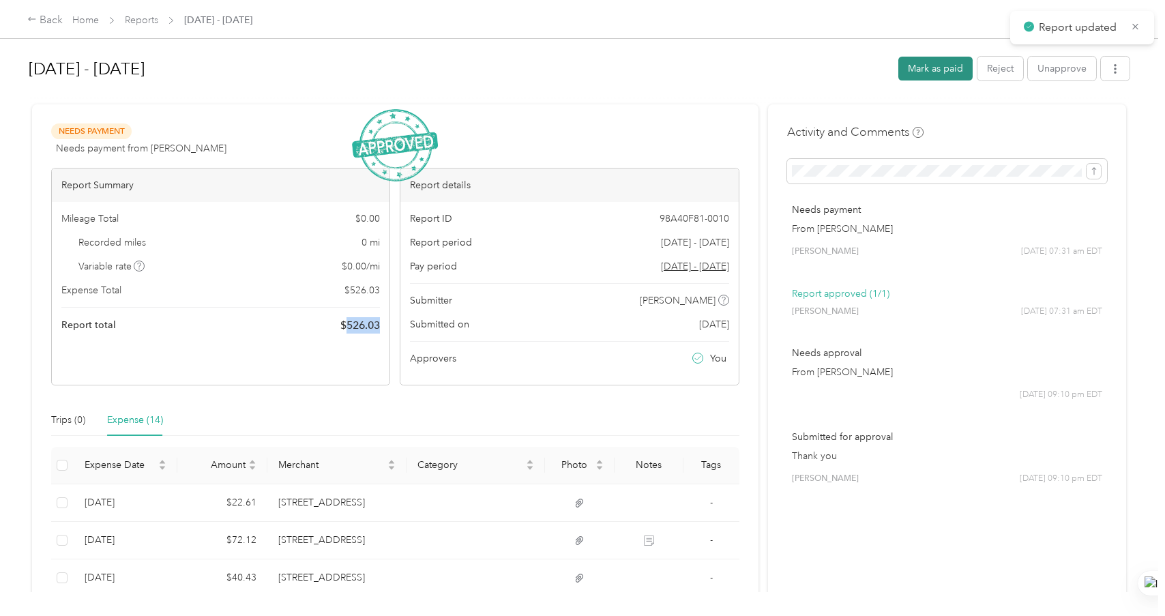
click at [934, 62] on button "Mark as paid" at bounding box center [935, 69] width 74 height 24
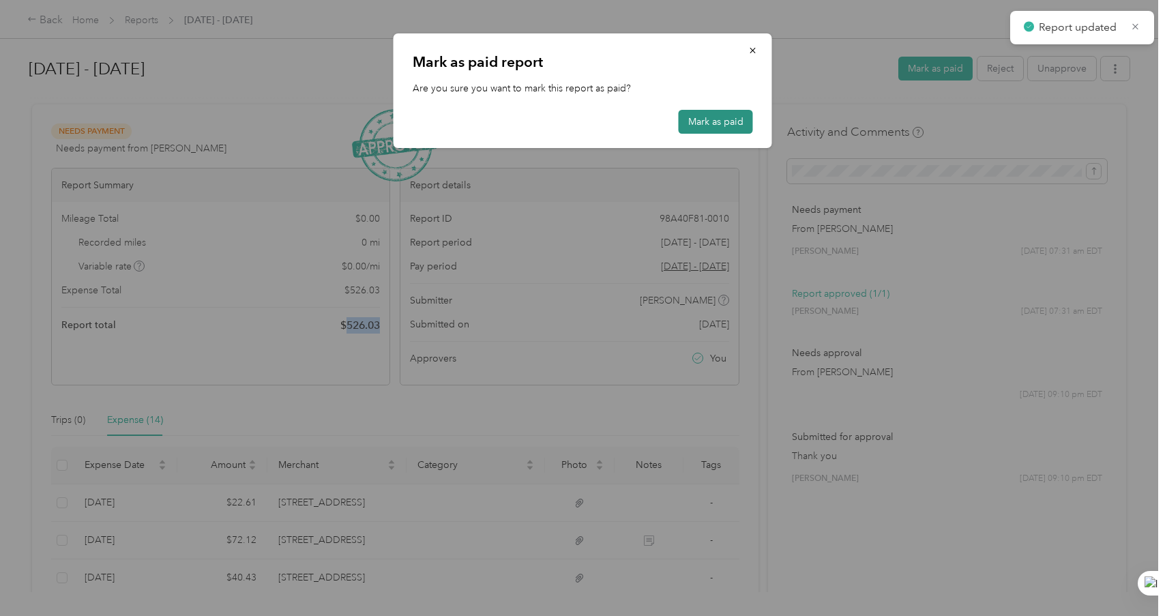
click at [708, 130] on button "Mark as paid" at bounding box center [715, 122] width 74 height 24
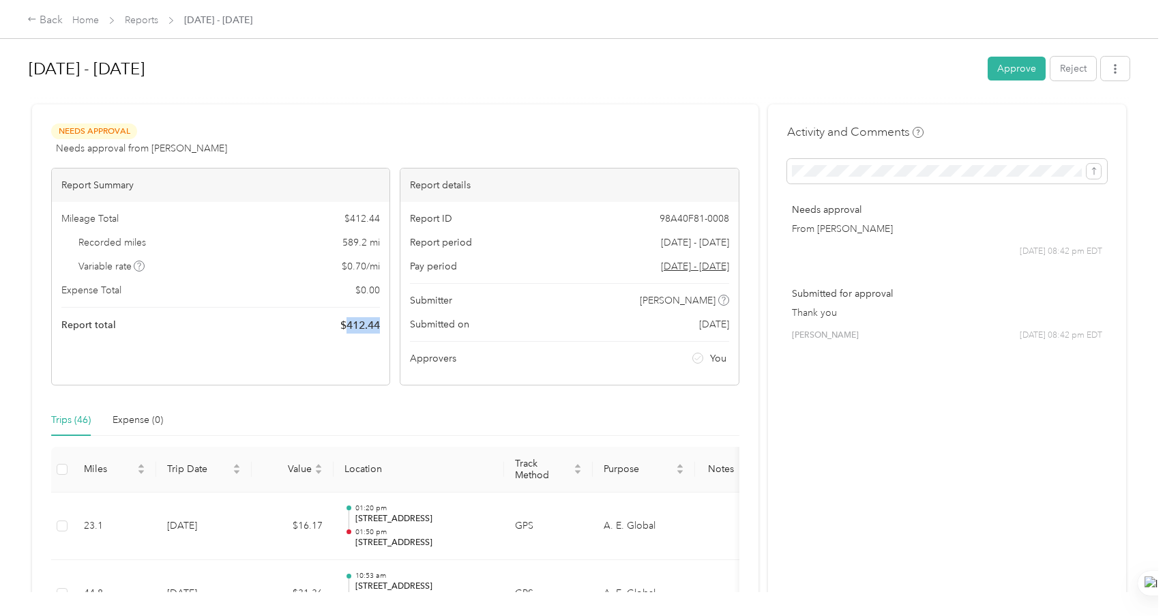
drag, startPoint x: 381, startPoint y: 325, endPoint x: 343, endPoint y: 327, distance: 38.3
click at [343, 327] on div "Mileage Total $ 412.44 Recorded miles 589.2 mi Variable rate $ 0.70 / mi Expens…" at bounding box center [221, 272] width 338 height 141
copy span "412.44"
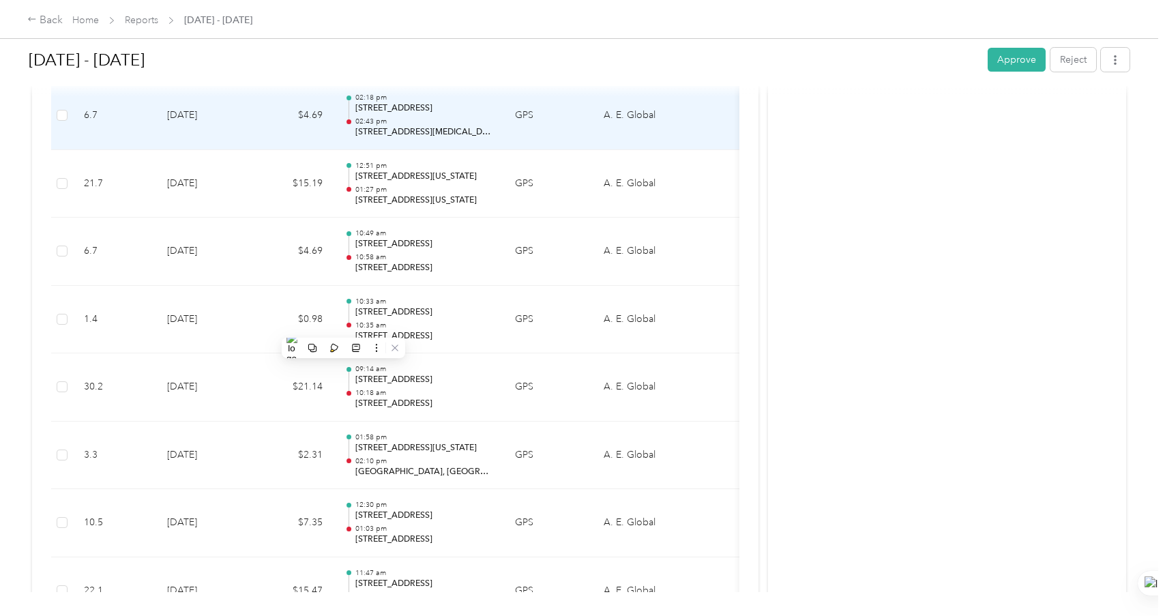
scroll to position [886, 0]
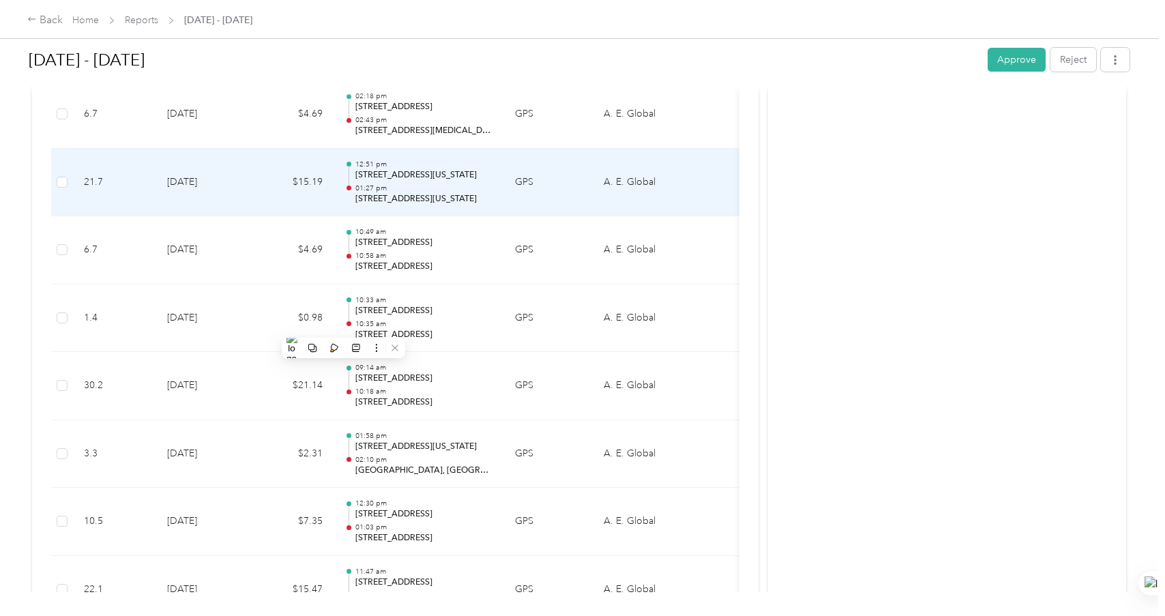
click at [430, 175] on p "1400, NW 159th Street, Uleta, Miami Gardens, Miami-Dade County, Florida, 33169,…" at bounding box center [424, 175] width 138 height 12
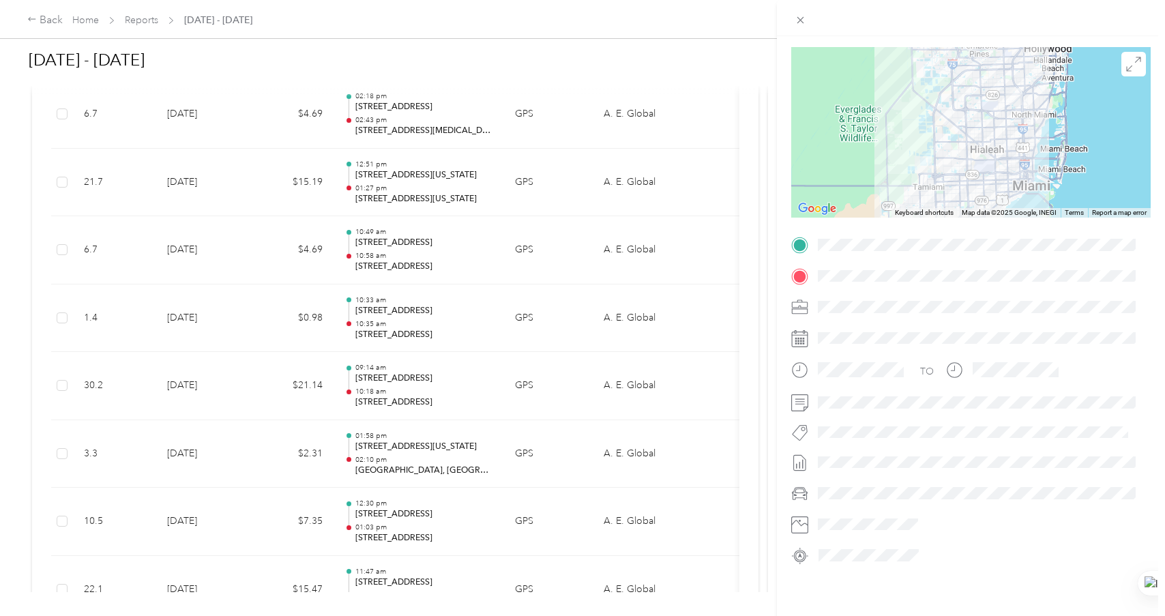
scroll to position [98, 0]
click at [967, 234] on span at bounding box center [982, 245] width 338 height 22
click at [404, 338] on div "Trip details This trip cannot be edited because it is either under review, appr…" at bounding box center [582, 308] width 1165 height 616
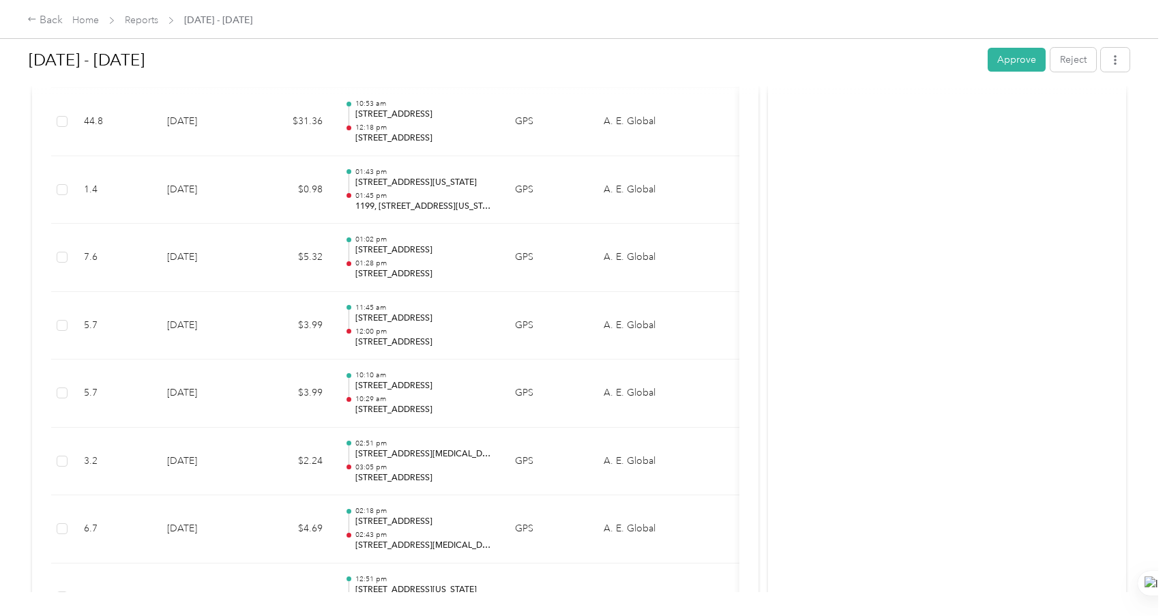
scroll to position [341, 0]
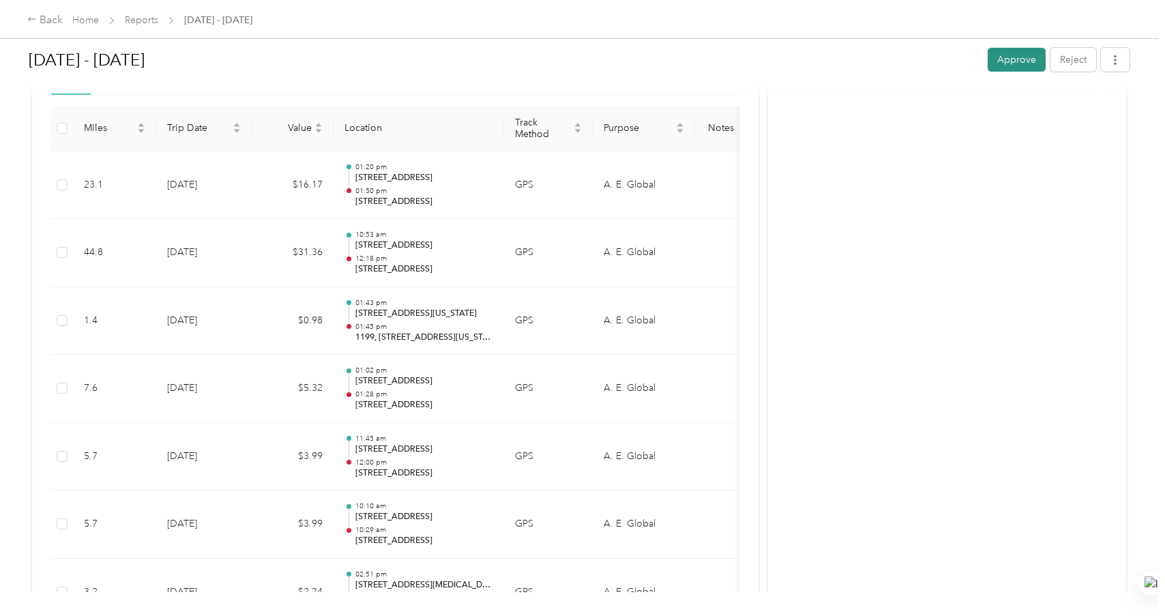
click at [993, 57] on button "Approve" at bounding box center [1016, 60] width 58 height 24
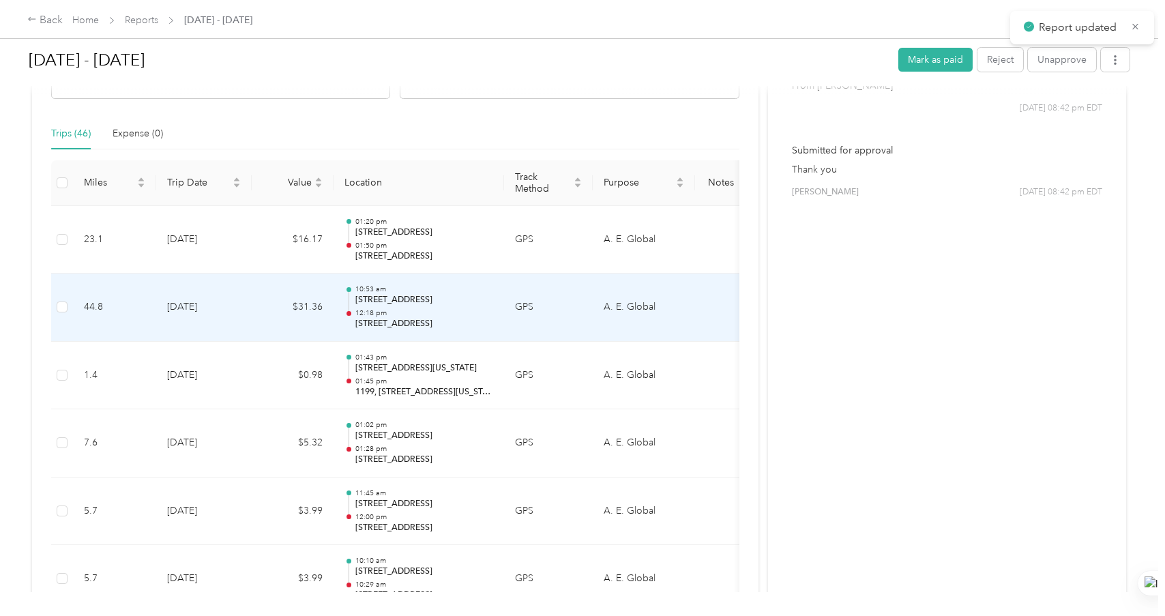
scroll to position [136, 0]
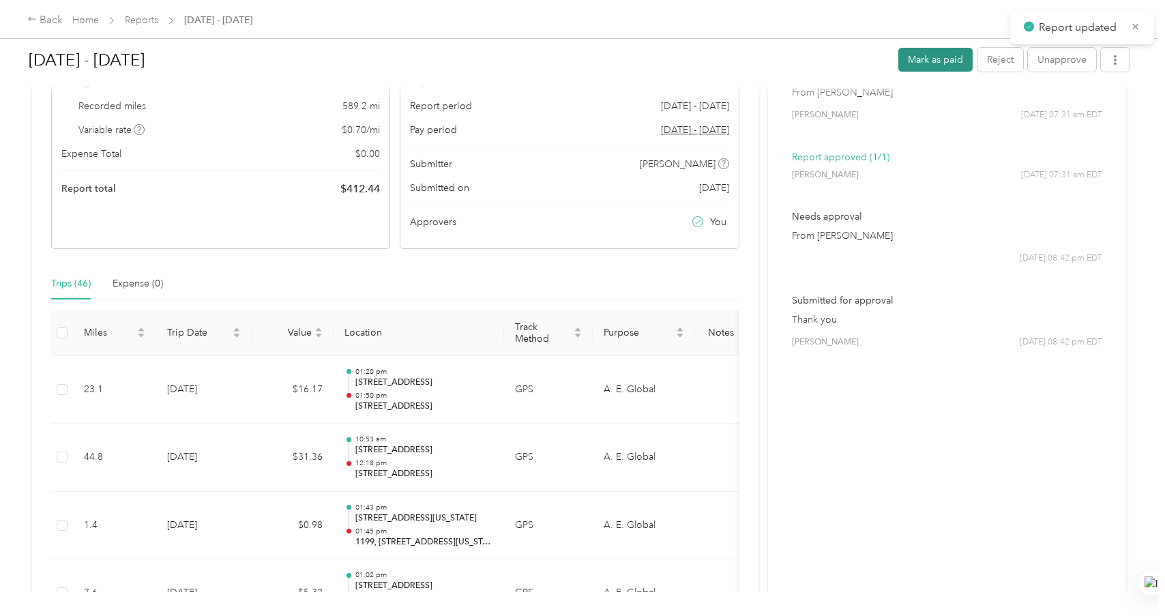
click at [938, 62] on button "Mark as paid" at bounding box center [935, 60] width 74 height 24
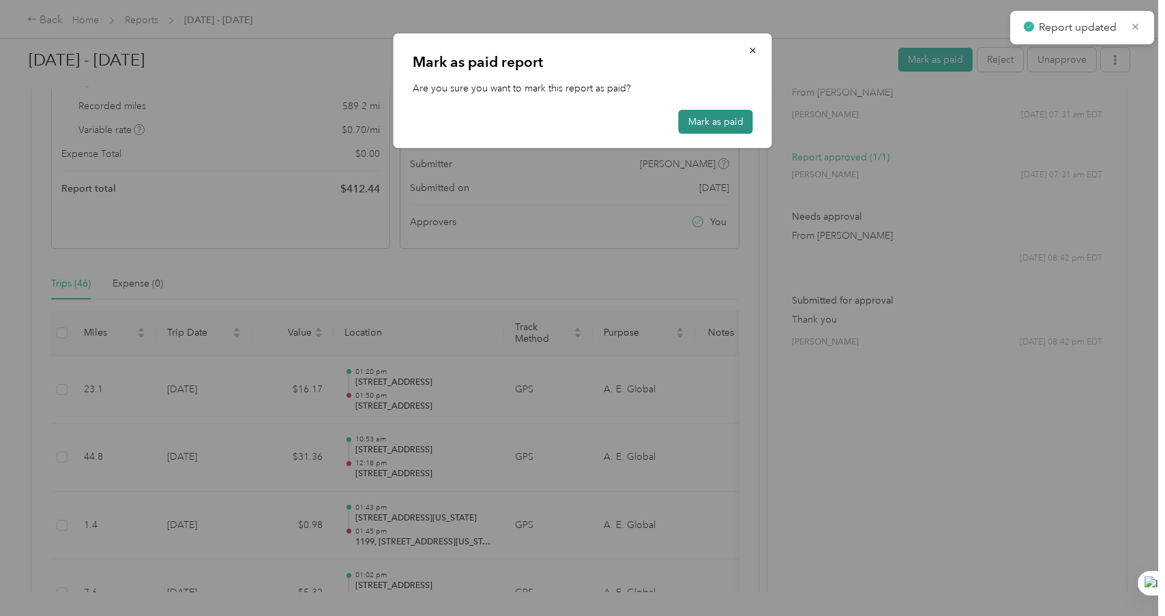
click at [732, 124] on button "Mark as paid" at bounding box center [715, 122] width 74 height 24
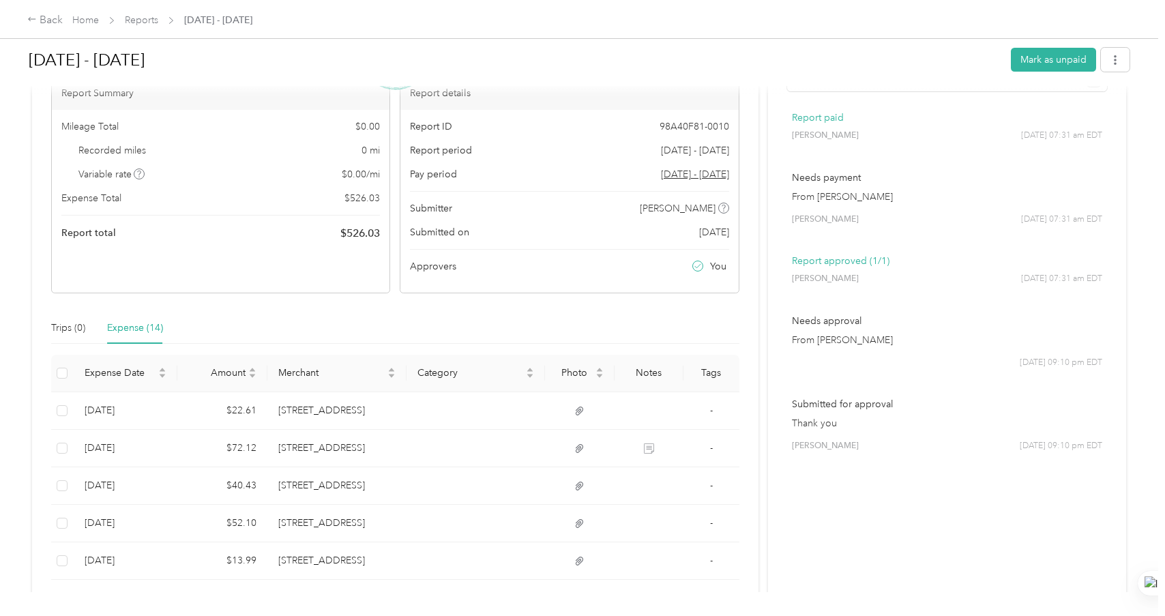
scroll to position [68, 0]
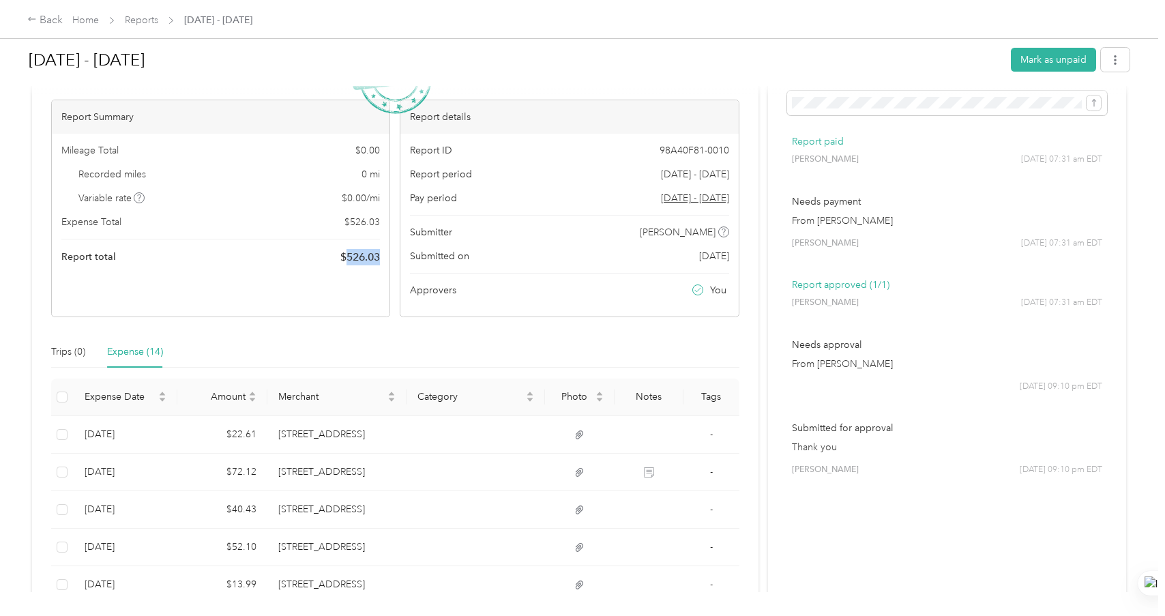
drag, startPoint x: 381, startPoint y: 258, endPoint x: 344, endPoint y: 259, distance: 37.5
click at [344, 259] on div "Mileage Total $ 0.00 Recorded miles 0 mi Variable rate $ 0.00 / mi Expense Tota…" at bounding box center [221, 204] width 338 height 141
copy span "526.03"
